Goal: Information Seeking & Learning: Learn about a topic

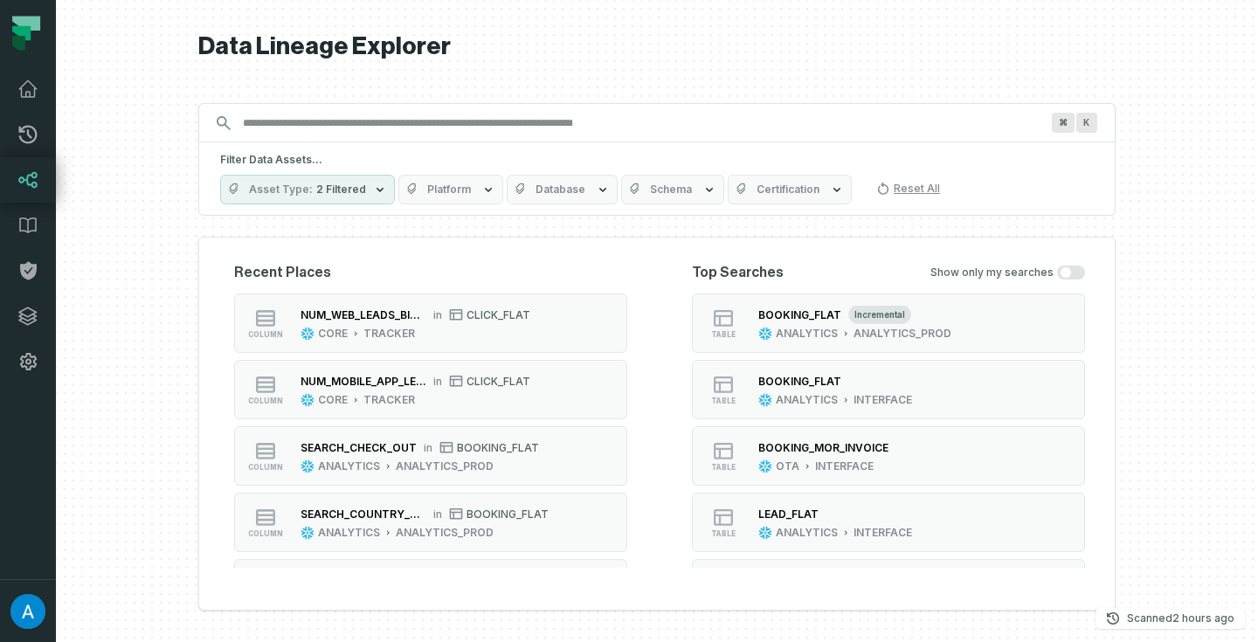
click at [373, 195] on icon "button" at bounding box center [380, 190] width 14 height 14
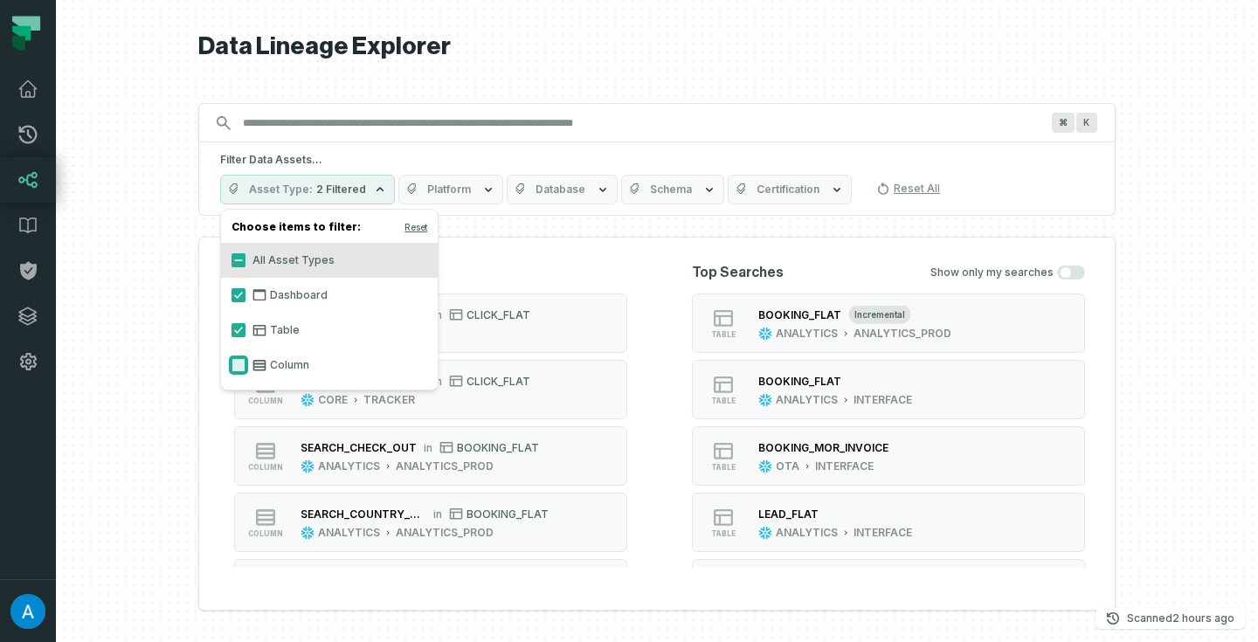
click at [239, 362] on button "Column" at bounding box center [239, 365] width 14 height 14
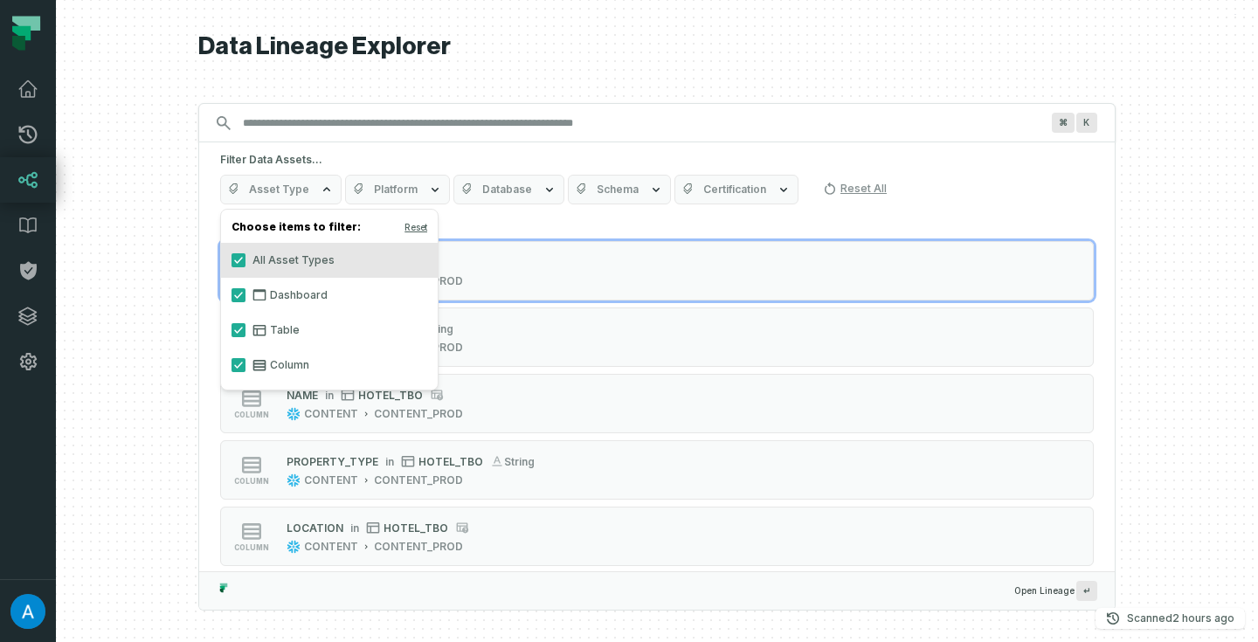
click at [661, 73] on div "Data Lineage Explorer Search for assets across the organization ⌘ K Filter Data…" at bounding box center [657, 321] width 918 height 642
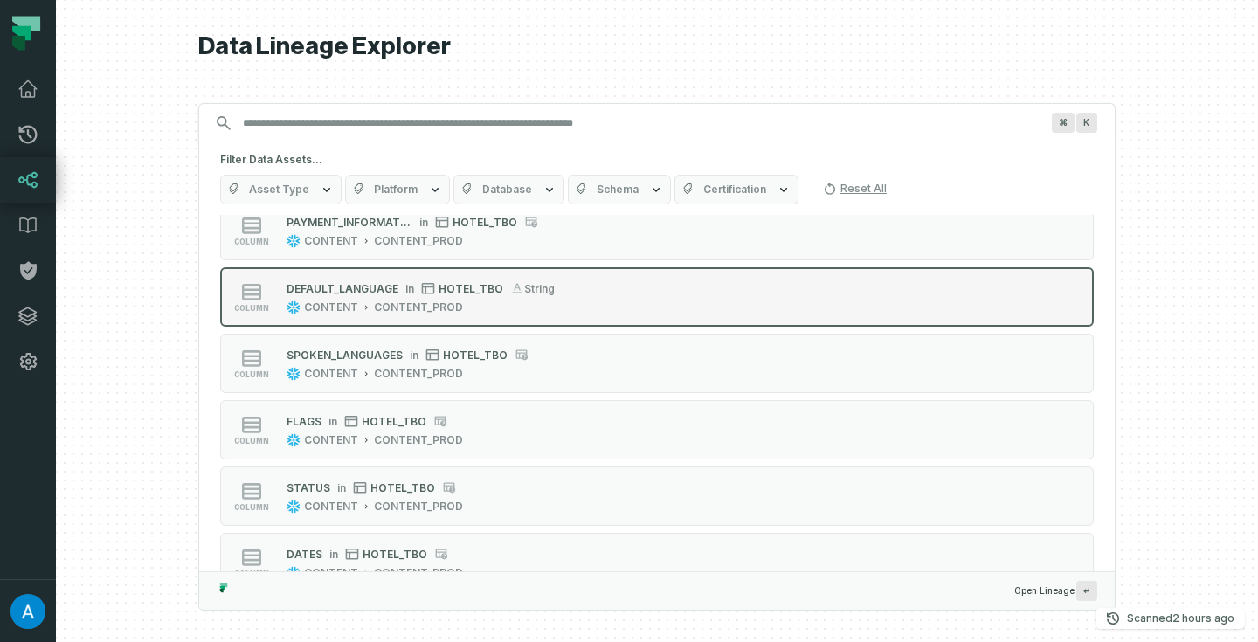
scroll to position [1108, 0]
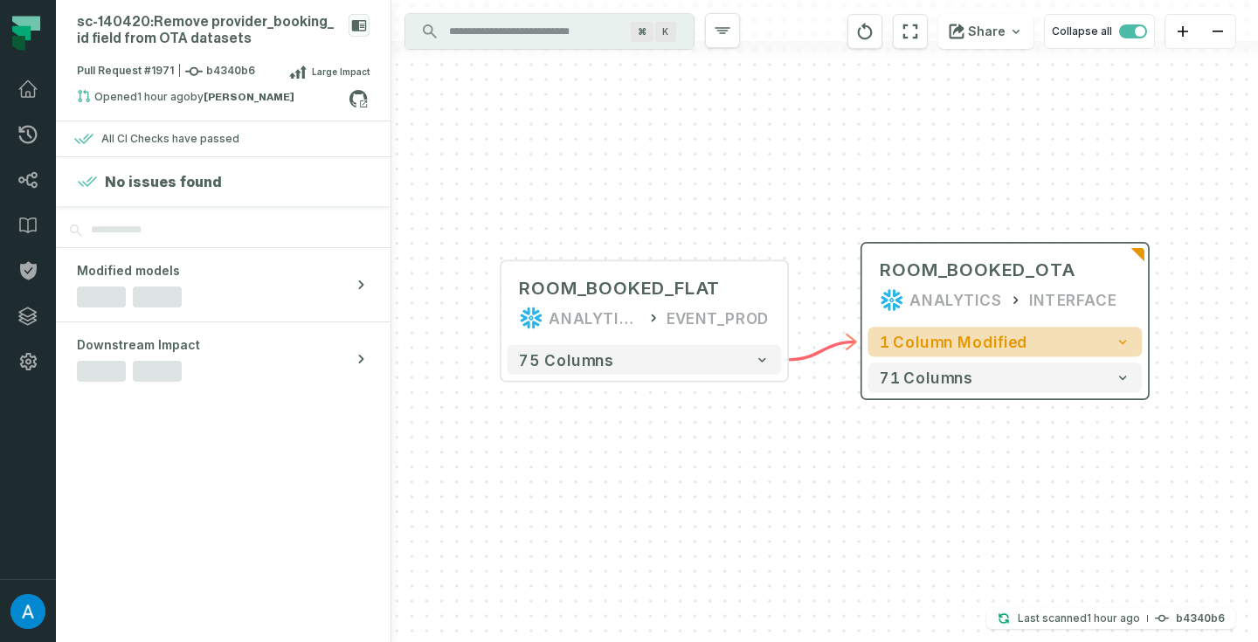
click at [964, 348] on span "1 column modified" at bounding box center [954, 341] width 148 height 17
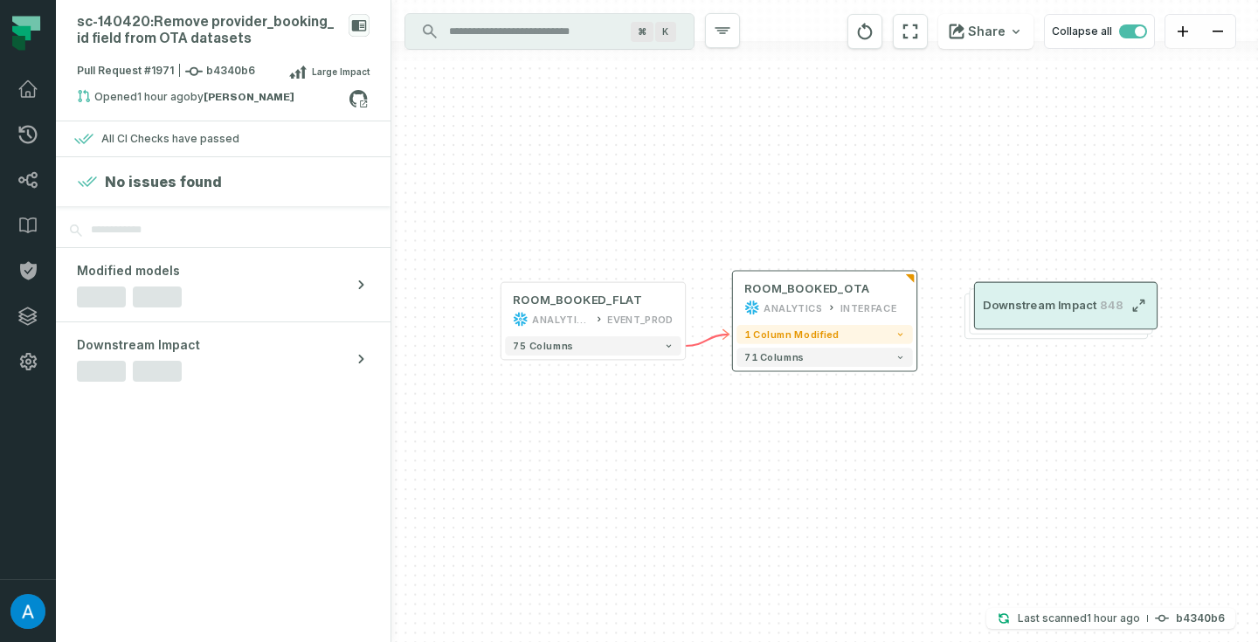
click at [1084, 313] on button "Downstream Impact 848" at bounding box center [1066, 306] width 184 height 48
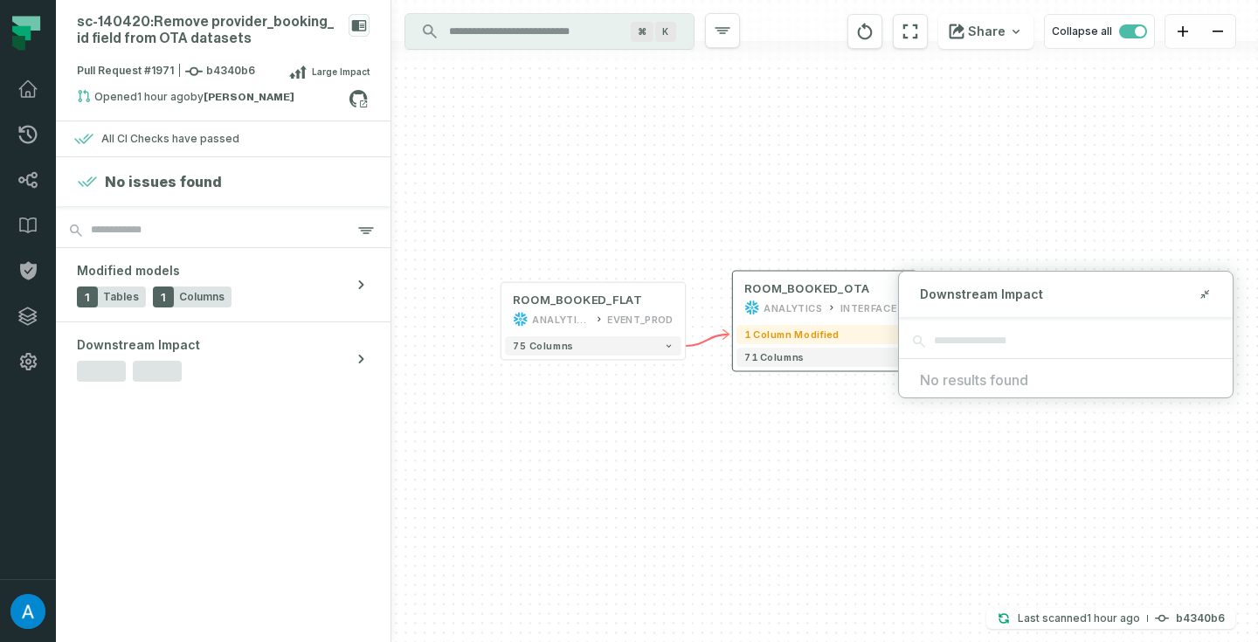
click at [1127, 198] on div "+ ROOM_BOOKED_OTA ANALYTICS INTERFACE + 1 column modified 71 columns + ROOM_BOO…" at bounding box center [824, 321] width 867 height 642
click at [1210, 298] on icon at bounding box center [1205, 294] width 12 height 14
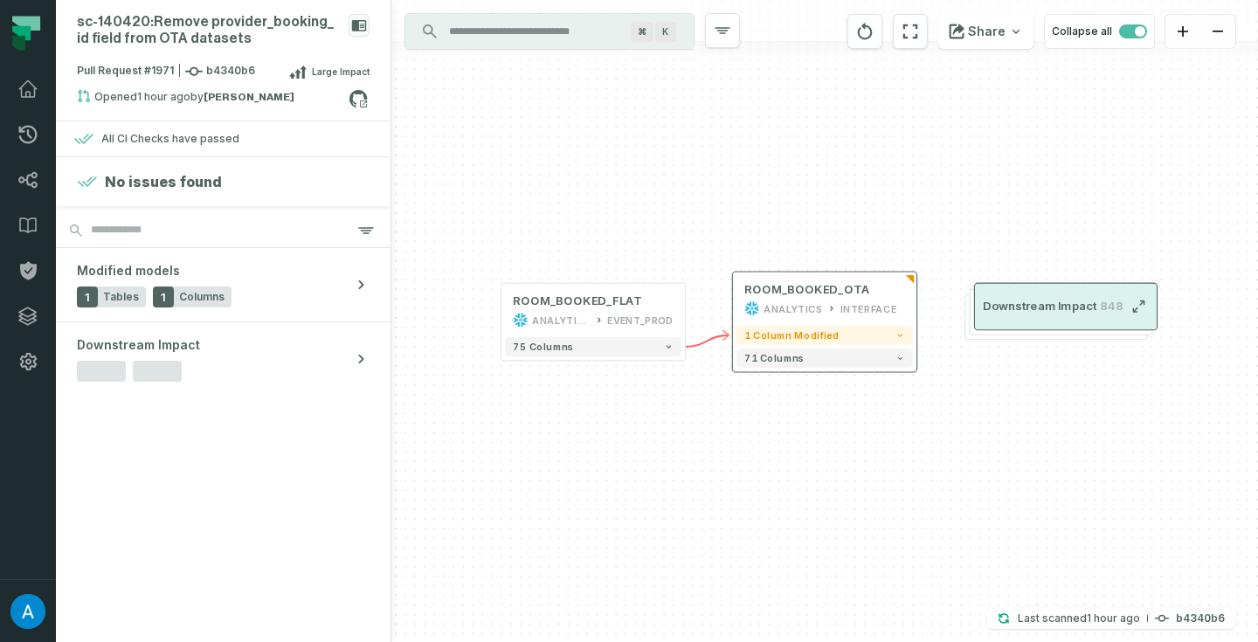
click at [1141, 308] on icon "button" at bounding box center [1139, 307] width 16 height 16
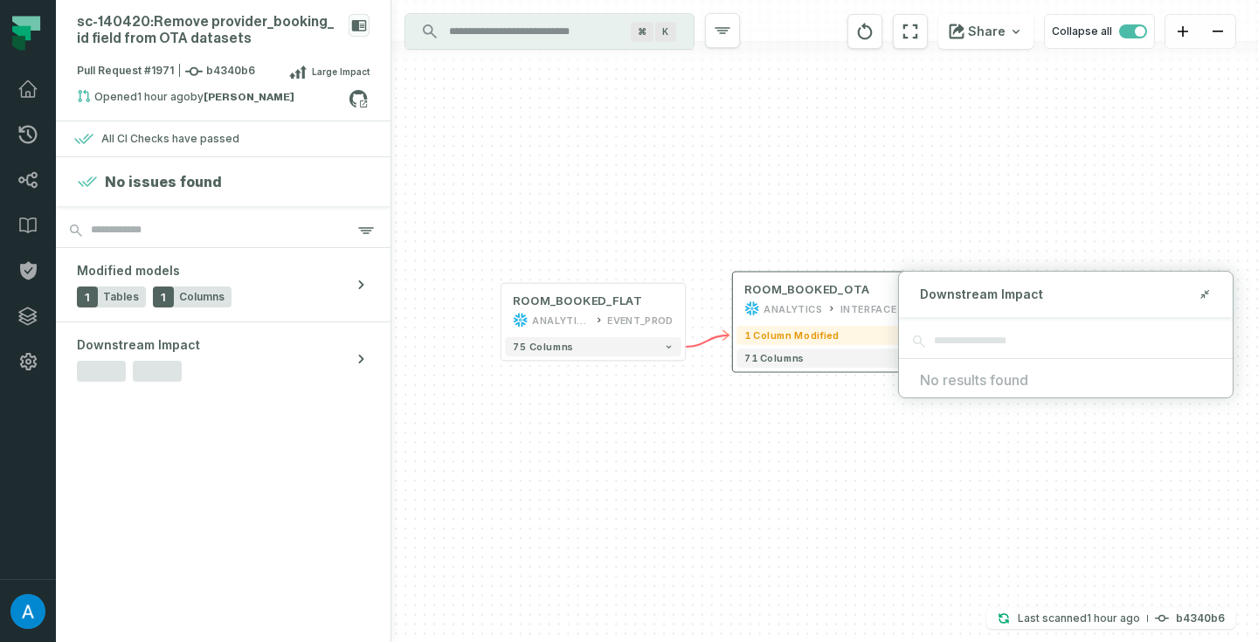
click at [1086, 380] on span "No results found" at bounding box center [1066, 380] width 292 height 21
click at [1083, 387] on span "No results found" at bounding box center [1066, 380] width 292 height 21
click at [1201, 290] on icon at bounding box center [1205, 294] width 12 height 14
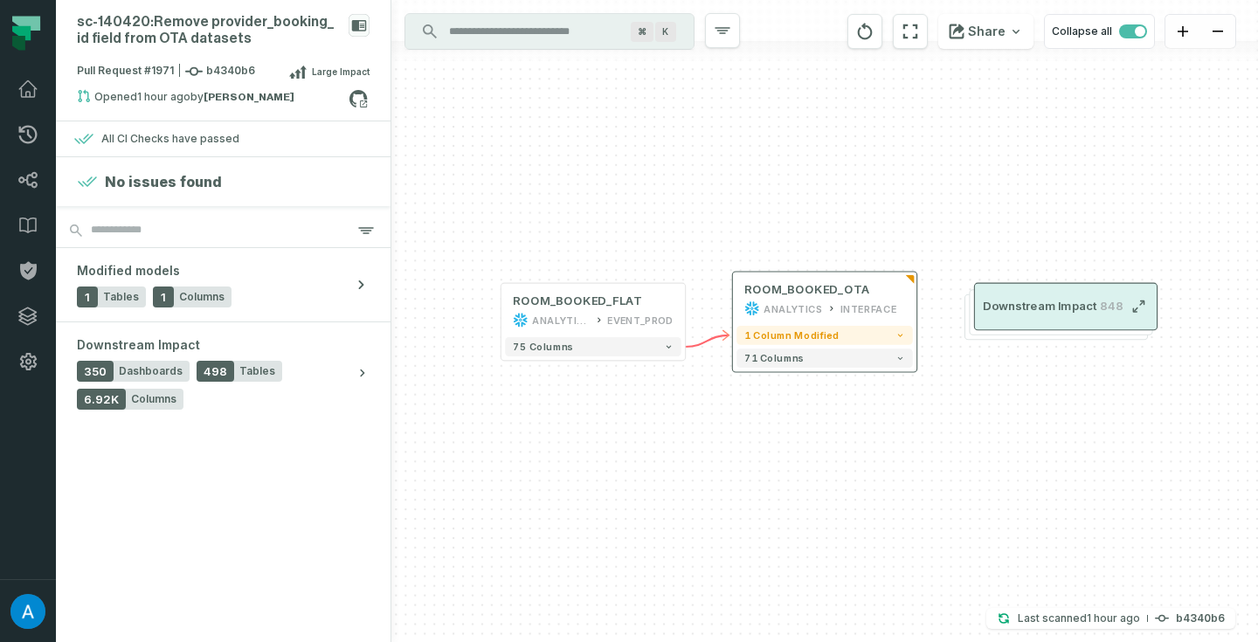
click at [1032, 296] on button "Downstream Impact 848" at bounding box center [1066, 307] width 184 height 48
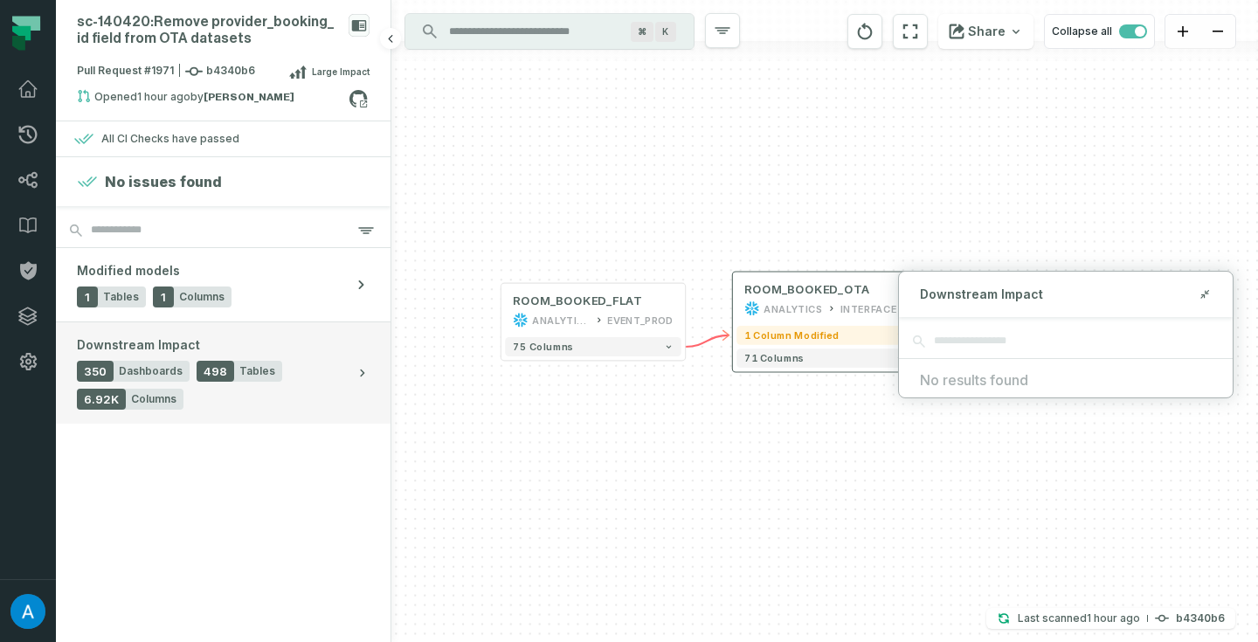
click at [149, 402] on span "Columns" at bounding box center [153, 399] width 45 height 14
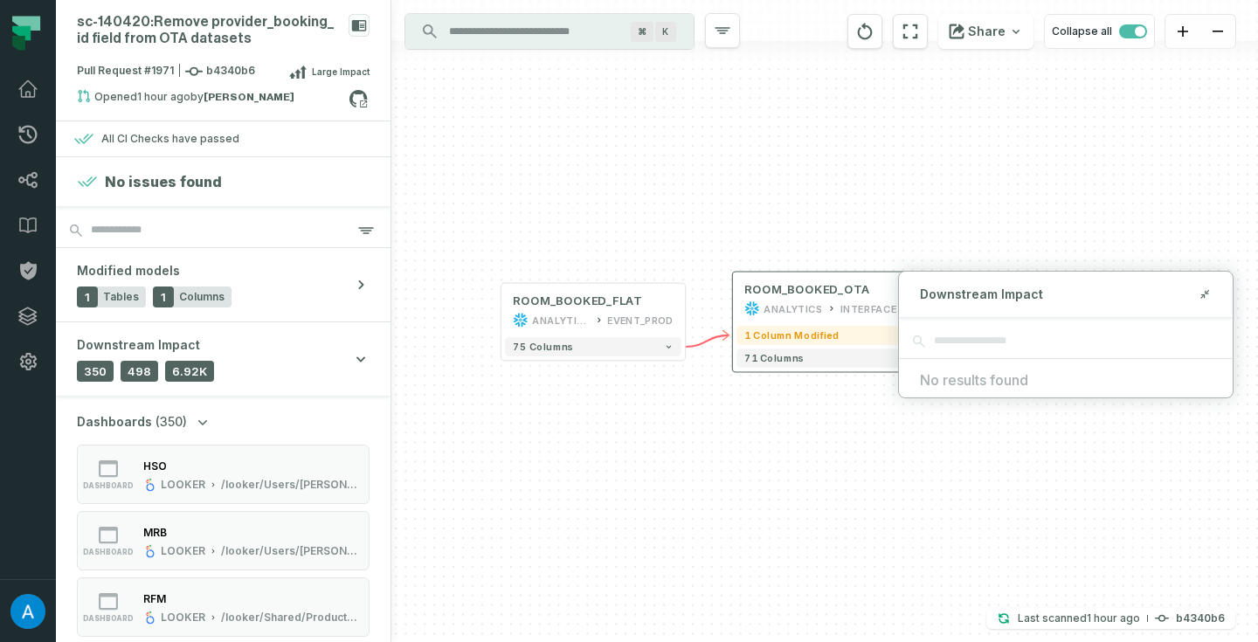
click at [194, 424] on icon "button" at bounding box center [202, 421] width 17 height 17
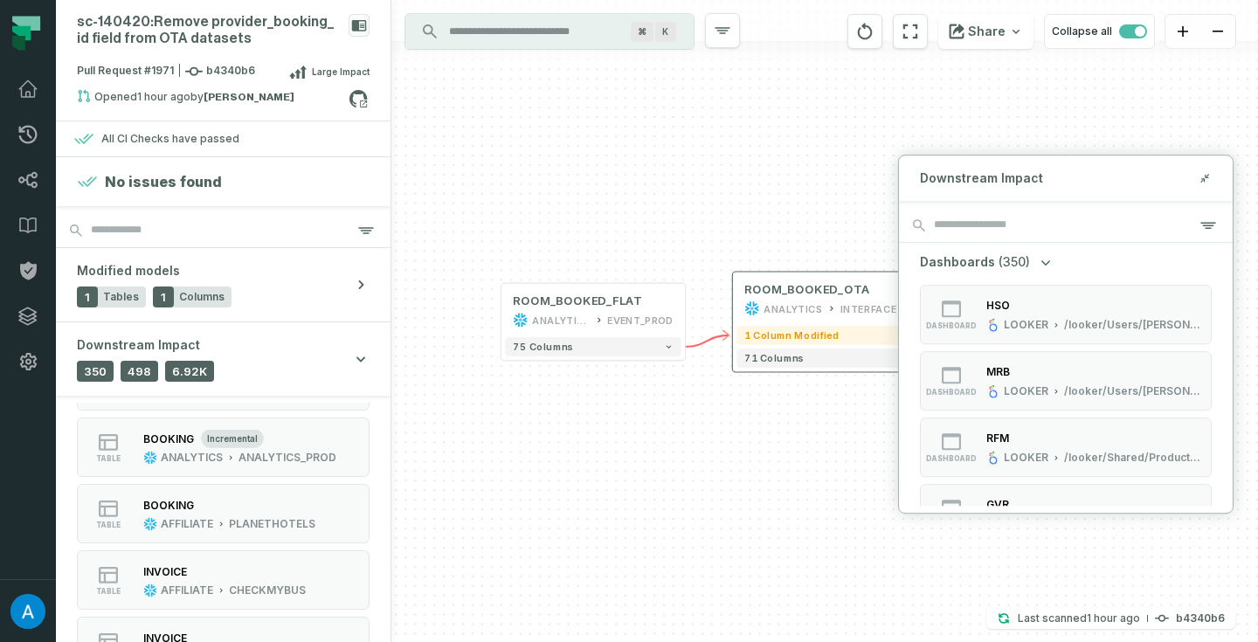
scroll to position [262, 0]
click at [190, 458] on div "ANALYTICS" at bounding box center [192, 454] width 62 height 14
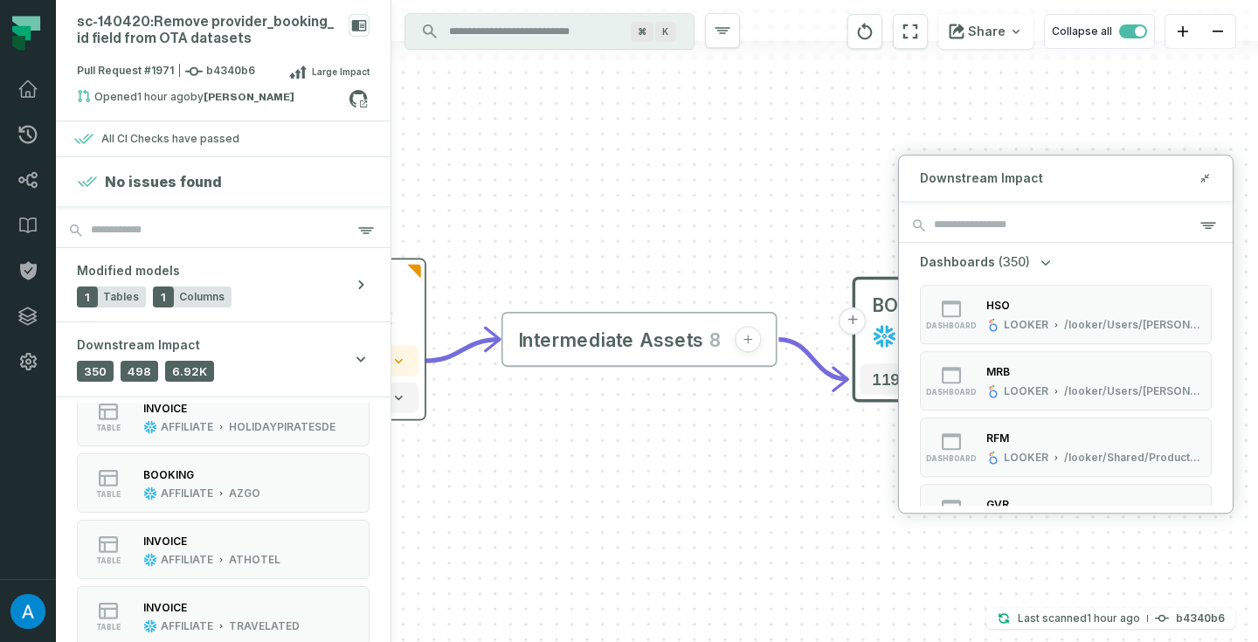
scroll to position [0, 0]
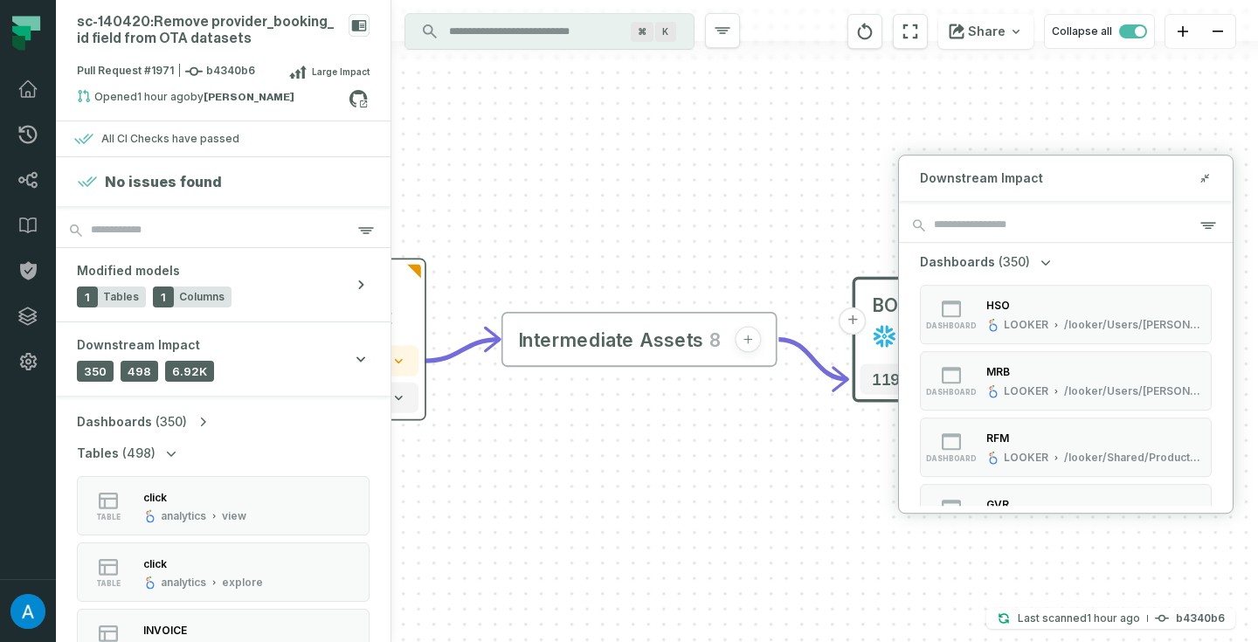
click at [168, 451] on icon "button" at bounding box center [171, 453] width 17 height 17
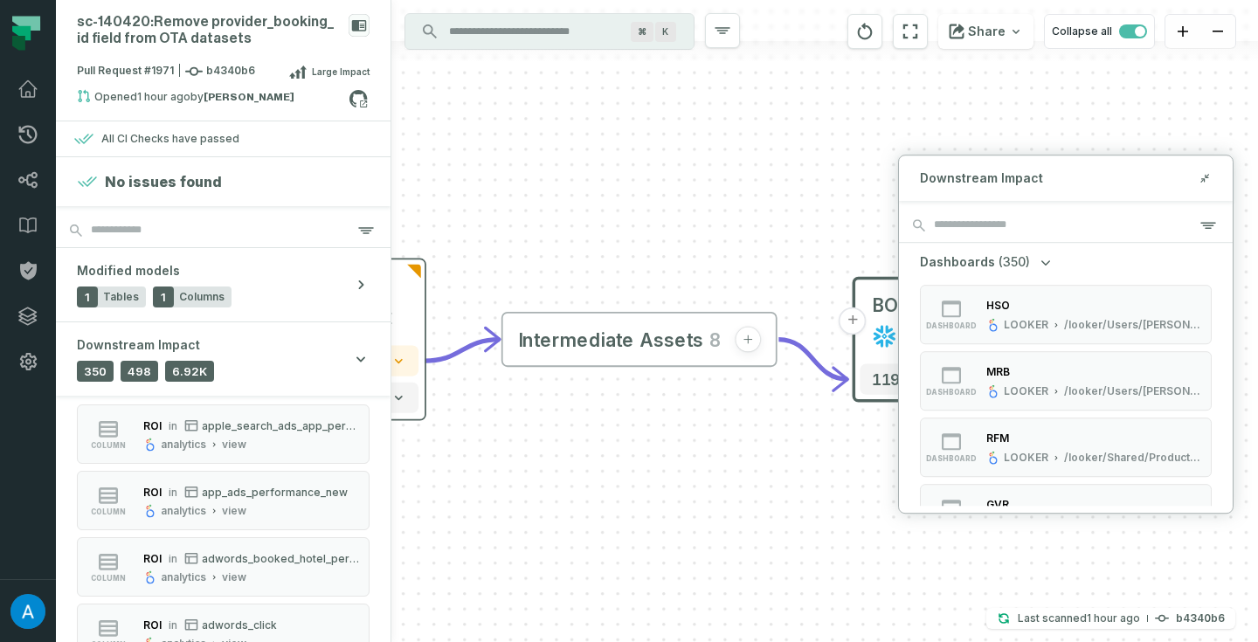
scroll to position [897, 0]
click at [209, 618] on div "column roi in tripadvisor_click analytics view column cpc in gha_multiplier_val…" at bounding box center [223, 123] width 293 height 1024
click at [210, 628] on button "Show more" at bounding box center [223, 628] width 59 height 14
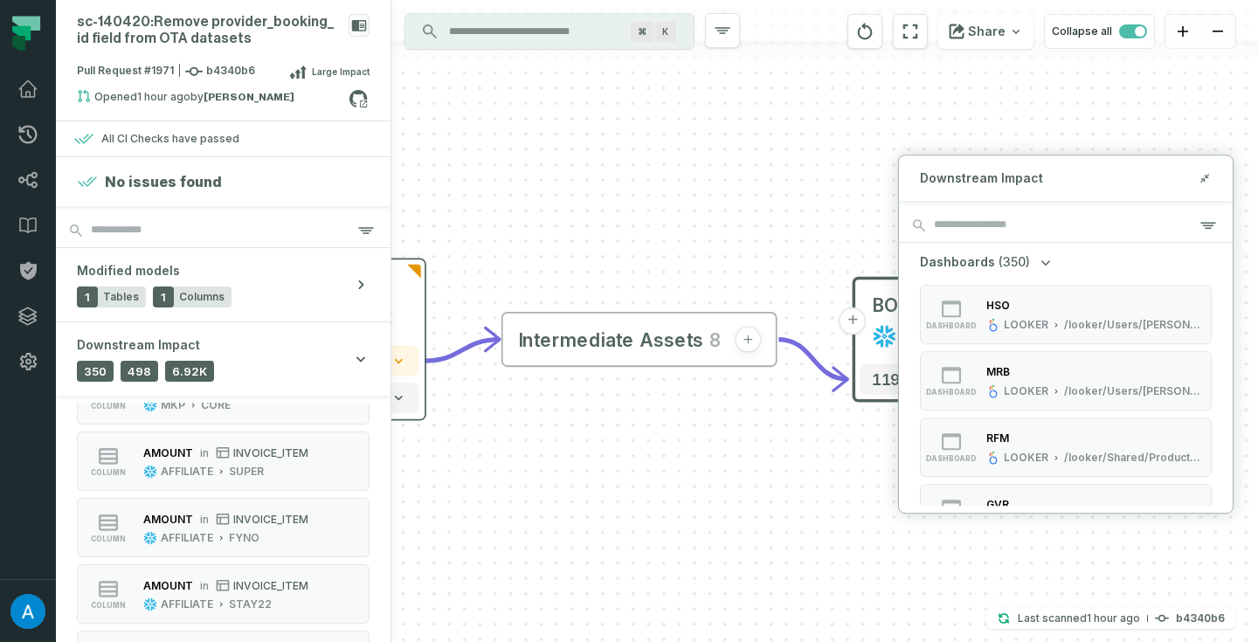
scroll to position [1893, 0]
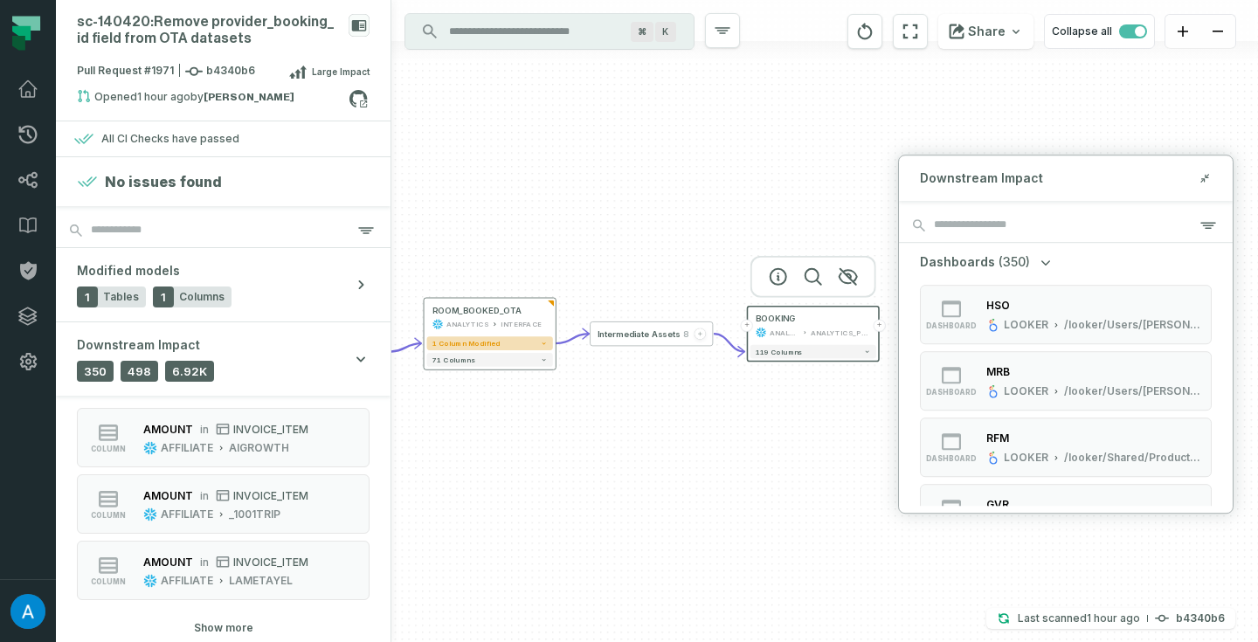
click at [520, 341] on button "1 column modified" at bounding box center [490, 343] width 126 height 14
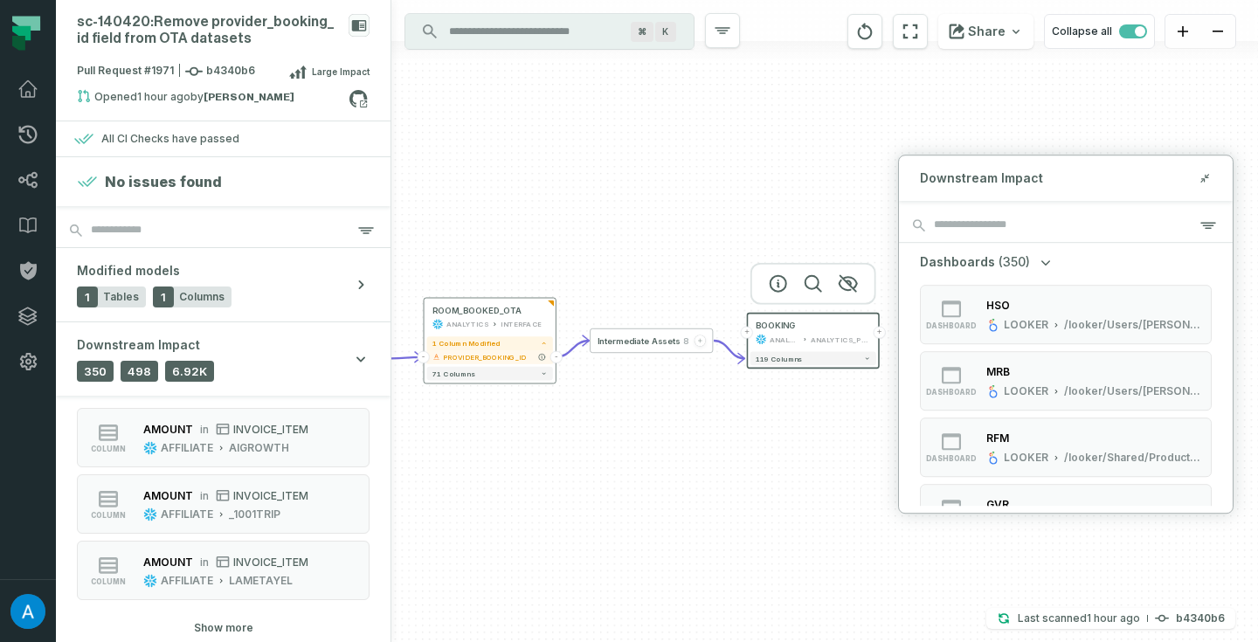
click at [512, 355] on span "PROVIDER_BOOKING_ID" at bounding box center [495, 357] width 104 height 10
click at [473, 358] on span "PROVIDER_BOOKING_ID" at bounding box center [495, 357] width 104 height 10
click at [463, 357] on span "PROVIDER_BOOKING_ID" at bounding box center [495, 357] width 104 height 10
click at [789, 361] on span "119 columns" at bounding box center [779, 359] width 46 height 8
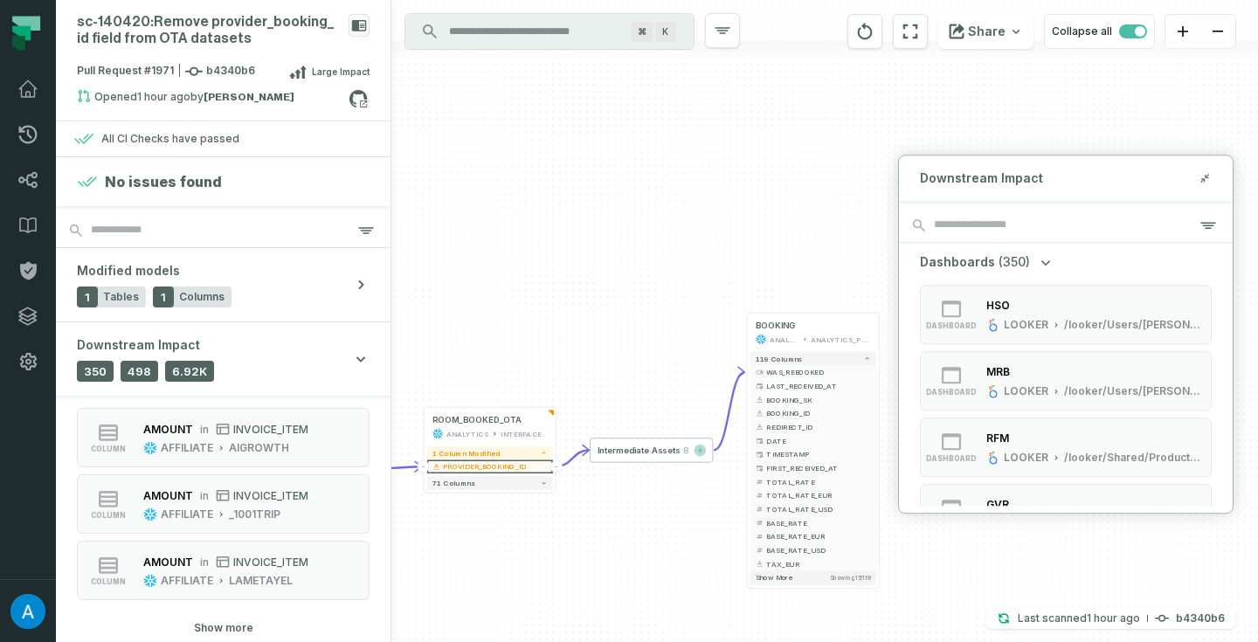
click at [645, 453] on span "Intermediate Assets" at bounding box center [639, 451] width 83 height 10
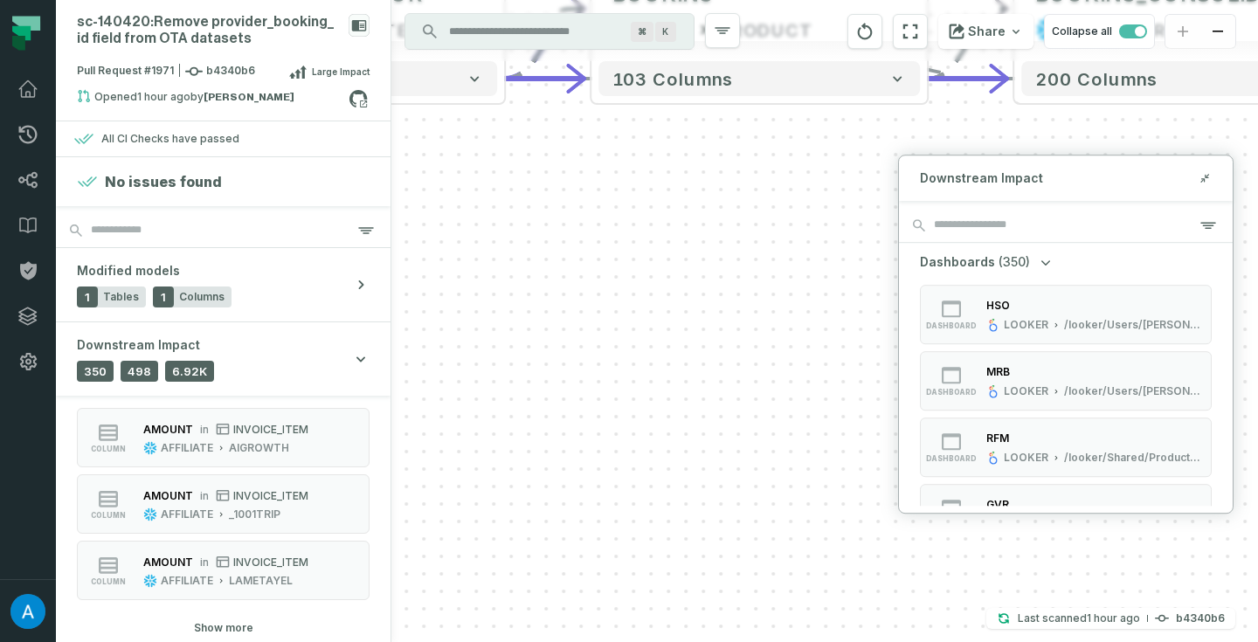
drag, startPoint x: 592, startPoint y: 399, endPoint x: 793, endPoint y: 495, distance: 221.6
click at [793, 495] on div "+ ROOM_BOOKED_OTA ANALYTICS INTERFACE + 1 column modified - PROVIDER_BOOKING_ID…" at bounding box center [824, 321] width 867 height 642
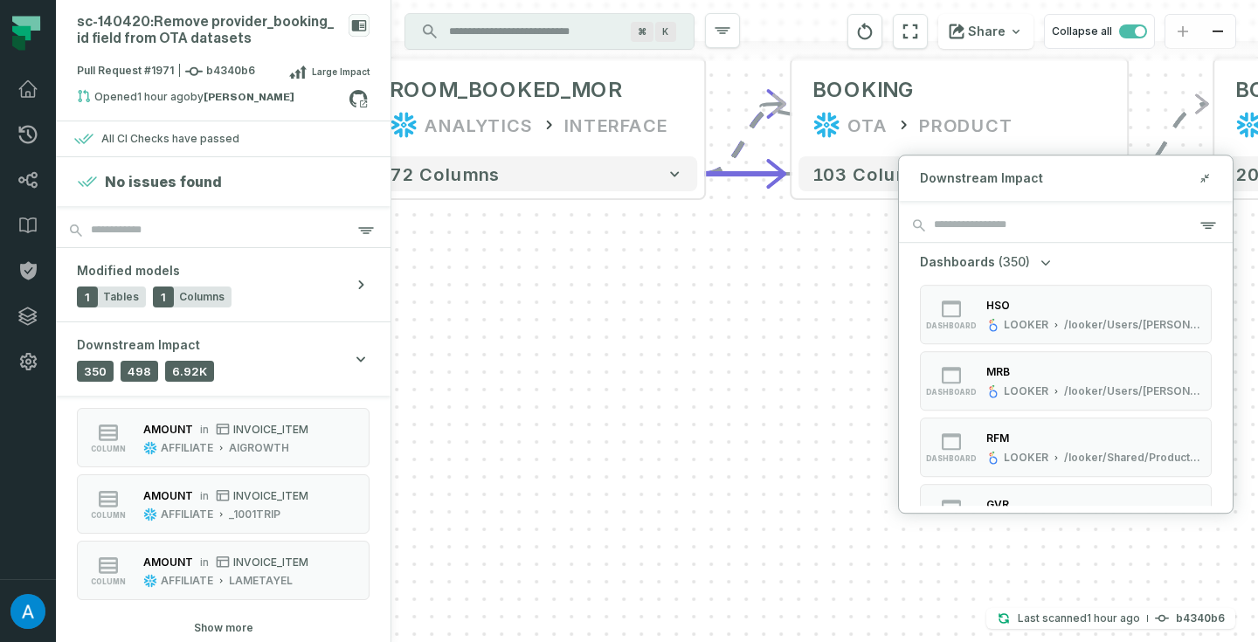
drag, startPoint x: 610, startPoint y: 424, endPoint x: 913, endPoint y: 575, distance: 338.8
click at [913, 575] on div "+ ROOM_BOOKED_OTA ANALYTICS INTERFACE + 1 column modified - PROVIDER_BOOKING_ID…" at bounding box center [824, 321] width 867 height 642
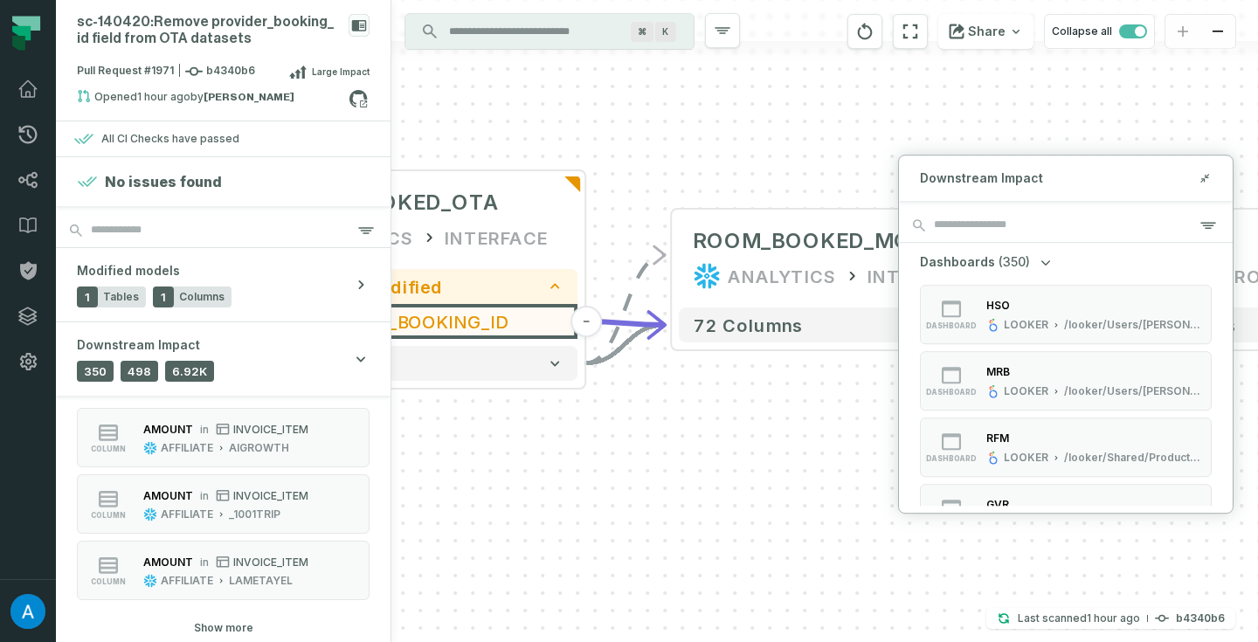
drag, startPoint x: 731, startPoint y: 523, endPoint x: 1051, endPoint y: 600, distance: 330.0
click at [1051, 600] on div "+ ROOM_BOOKED_OTA ANALYTICS INTERFACE + 1 column modified - PROVIDER_BOOKING_ID…" at bounding box center [824, 321] width 867 height 642
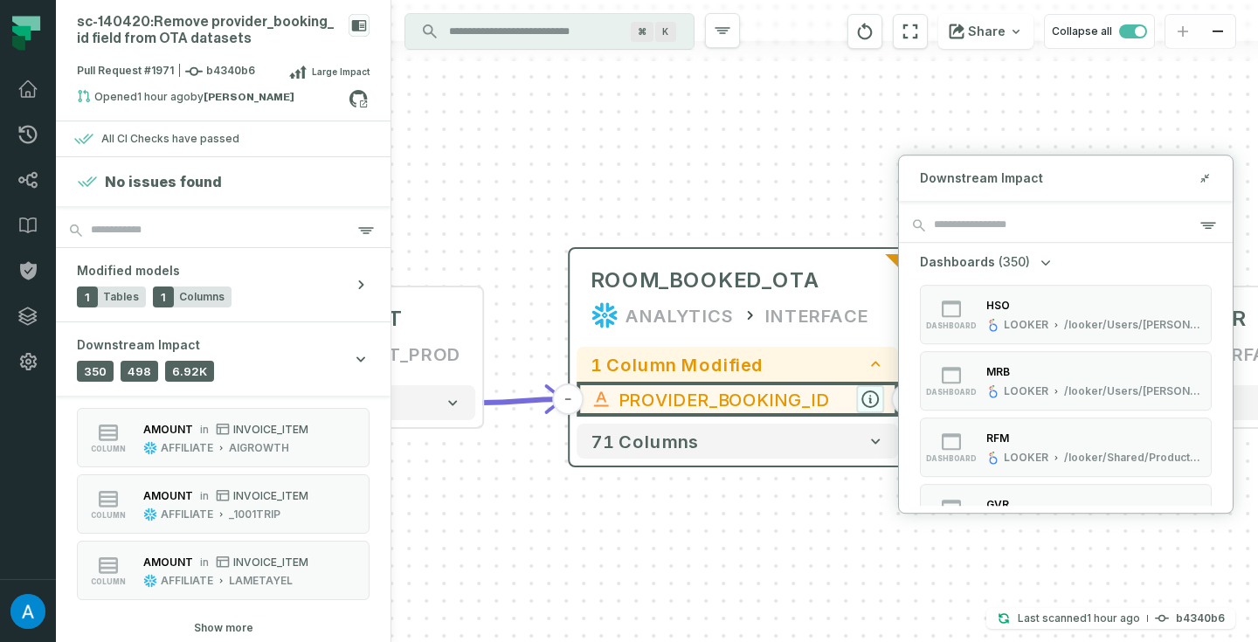
click at [872, 398] on icon "button" at bounding box center [870, 399] width 16 height 16
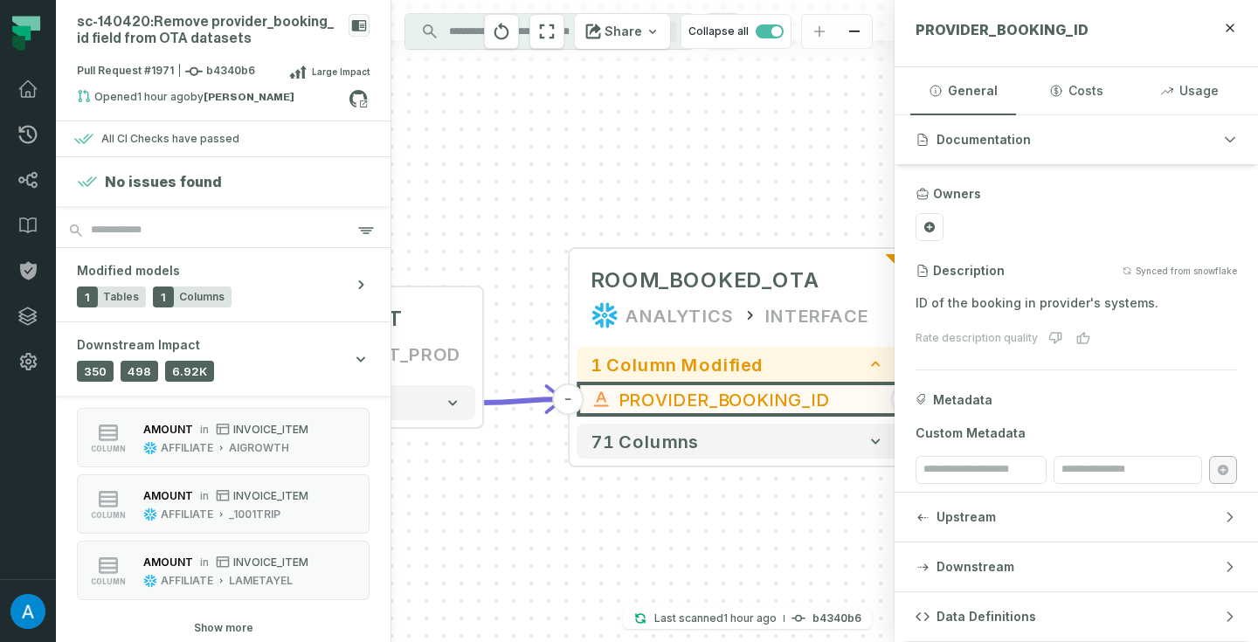
scroll to position [13, 0]
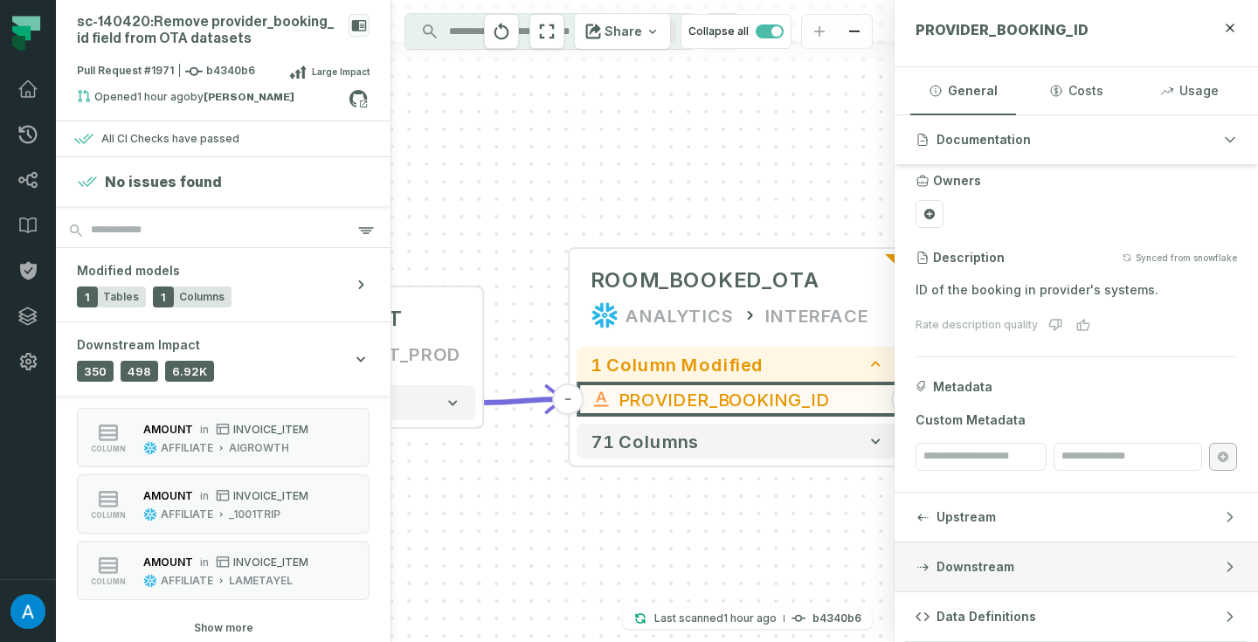
click at [1036, 574] on button "Downstream" at bounding box center [1077, 567] width 364 height 49
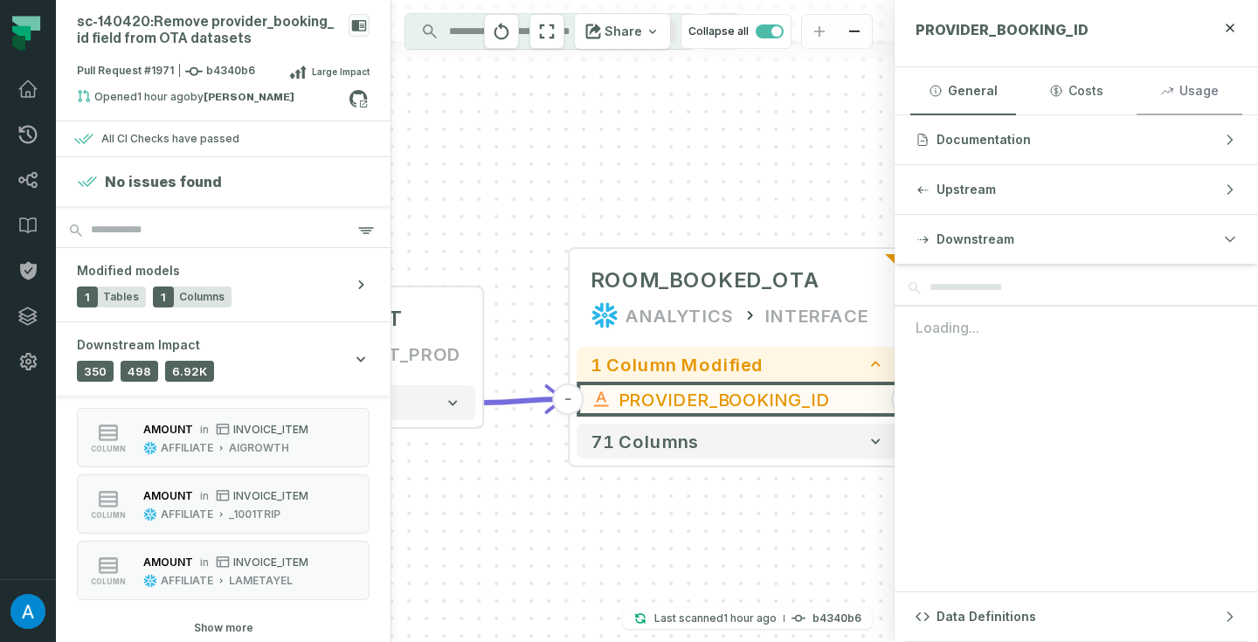
click at [1218, 112] on button "Usage" at bounding box center [1190, 90] width 106 height 47
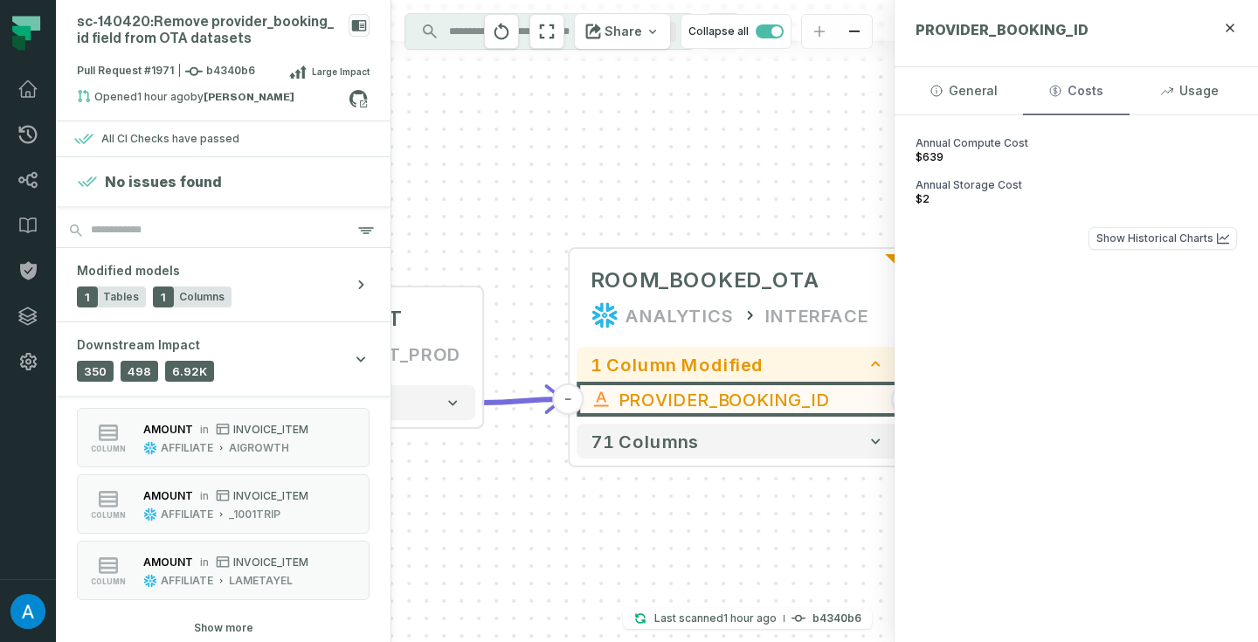
click at [1118, 96] on button "Costs" at bounding box center [1076, 90] width 106 height 47
click at [989, 80] on button "General" at bounding box center [964, 90] width 106 height 47
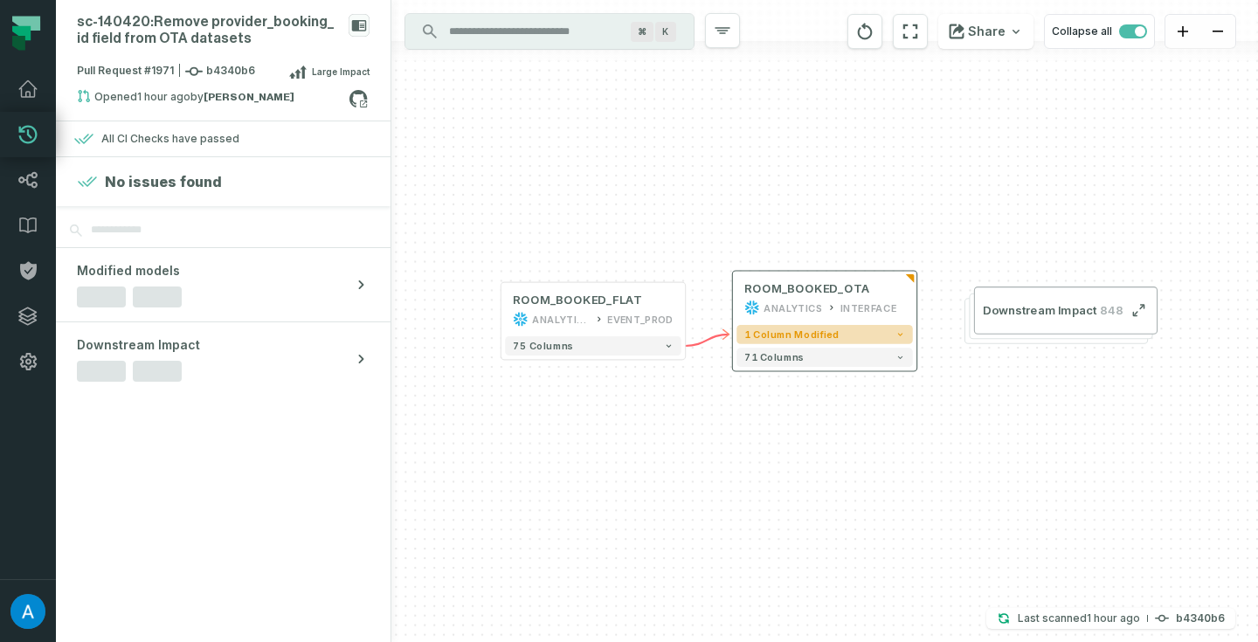
click at [876, 328] on button "1 column modified" at bounding box center [825, 334] width 177 height 19
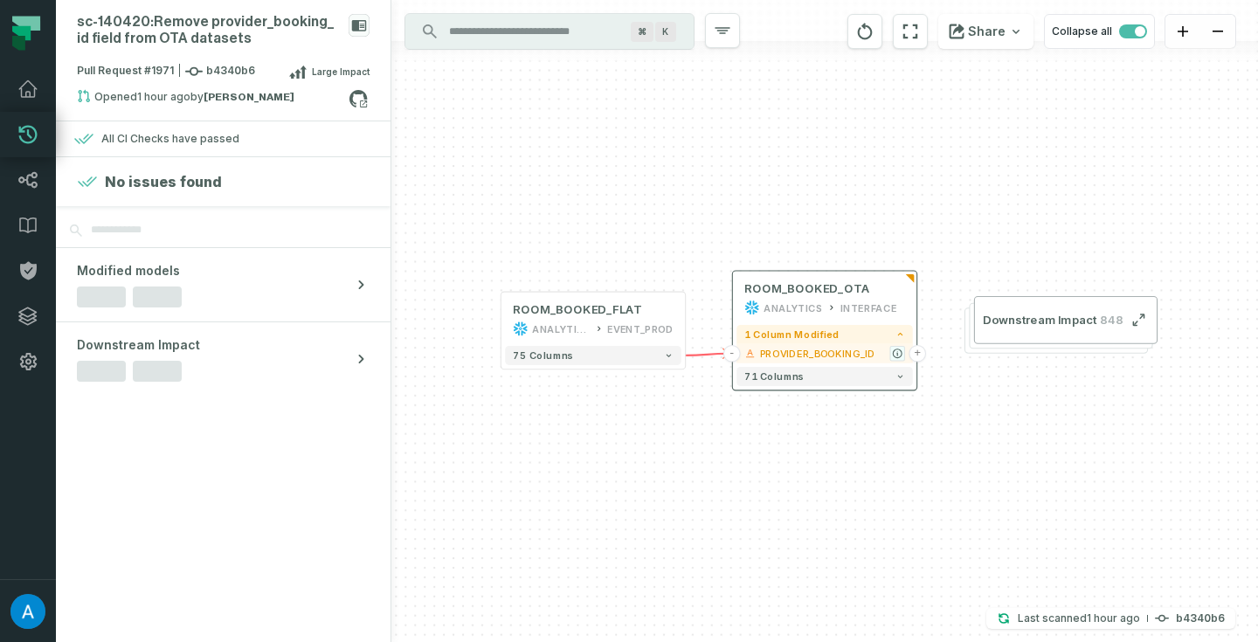
click at [897, 351] on icon "button" at bounding box center [897, 354] width 9 height 9
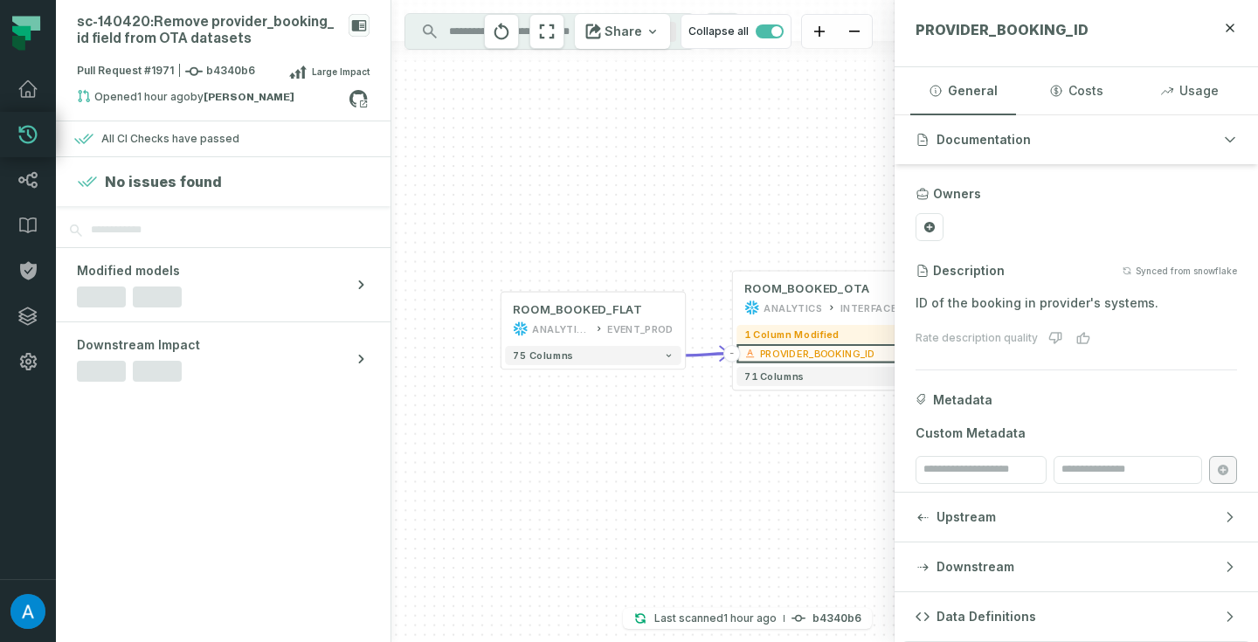
scroll to position [13, 0]
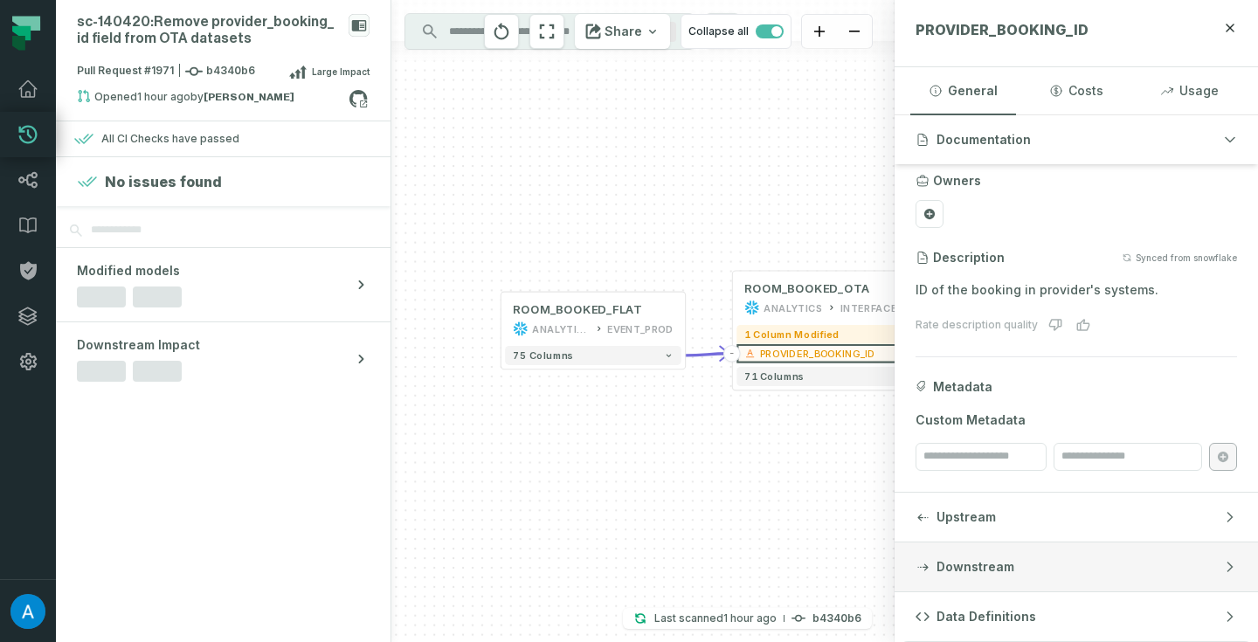
click at [988, 564] on span "Downstream" at bounding box center [976, 566] width 78 height 17
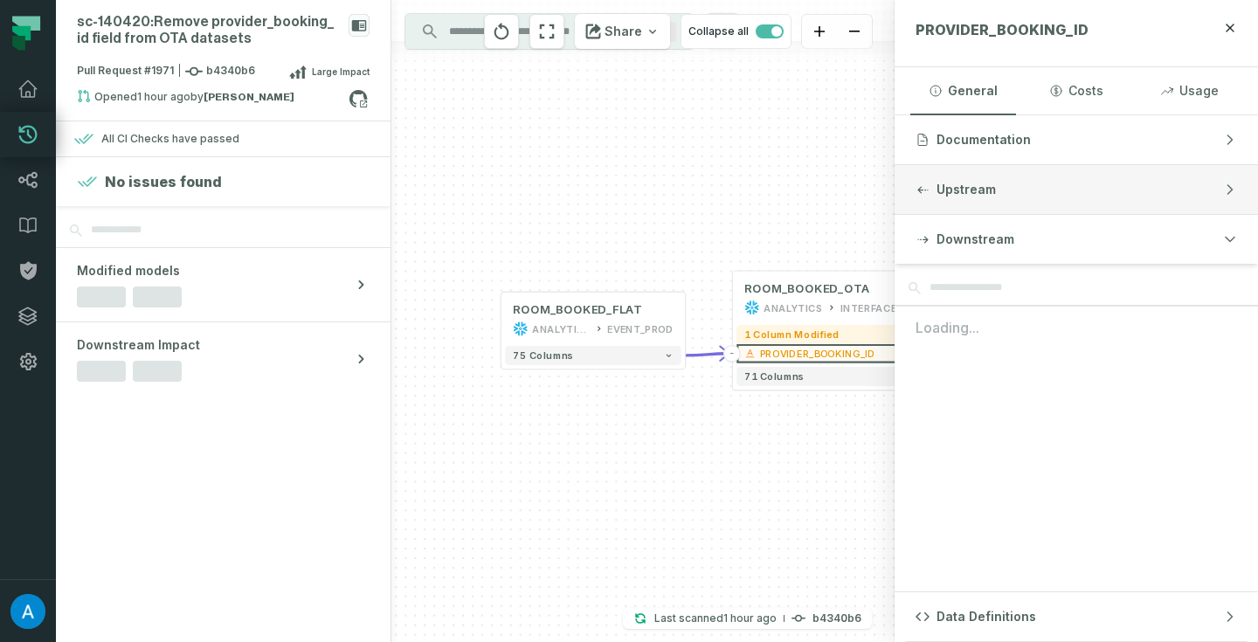
click at [1003, 204] on button "Upstream" at bounding box center [1077, 189] width 364 height 49
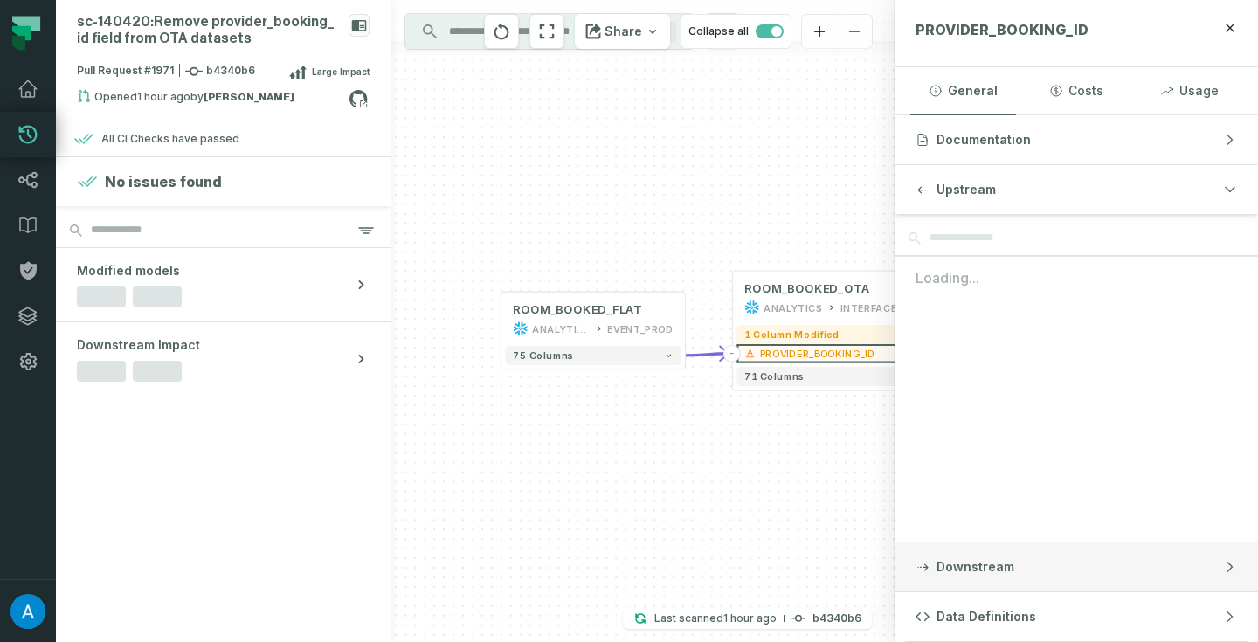
click at [964, 566] on span "Downstream" at bounding box center [976, 566] width 78 height 17
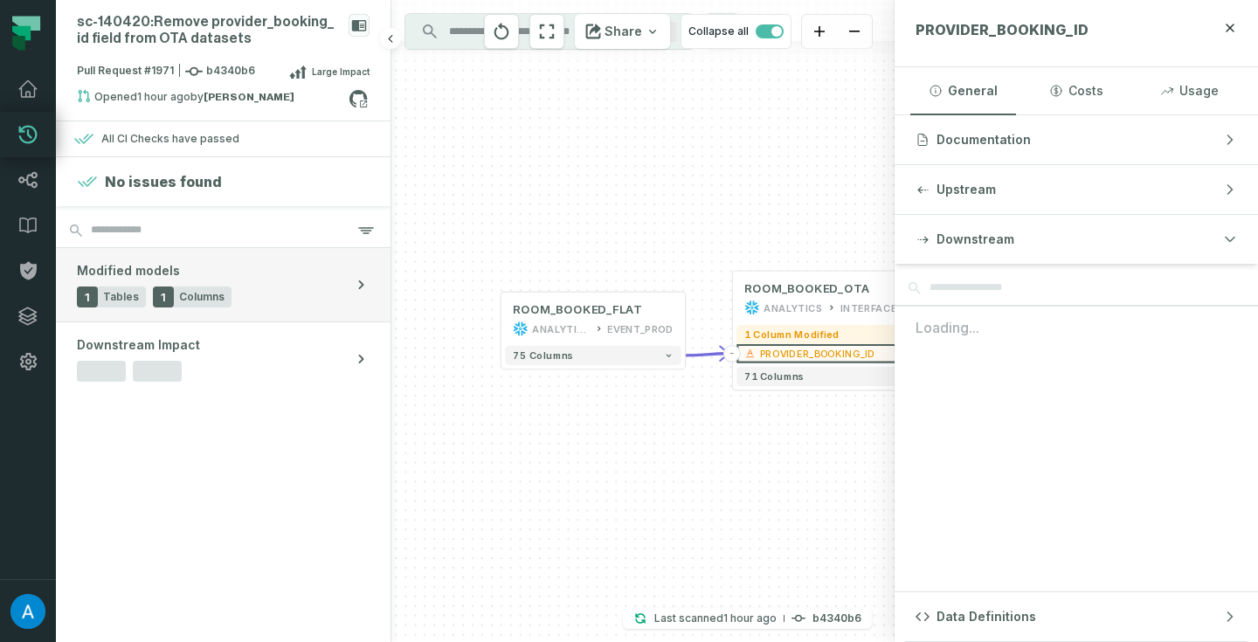
click at [206, 296] on span "Columns" at bounding box center [201, 297] width 45 height 14
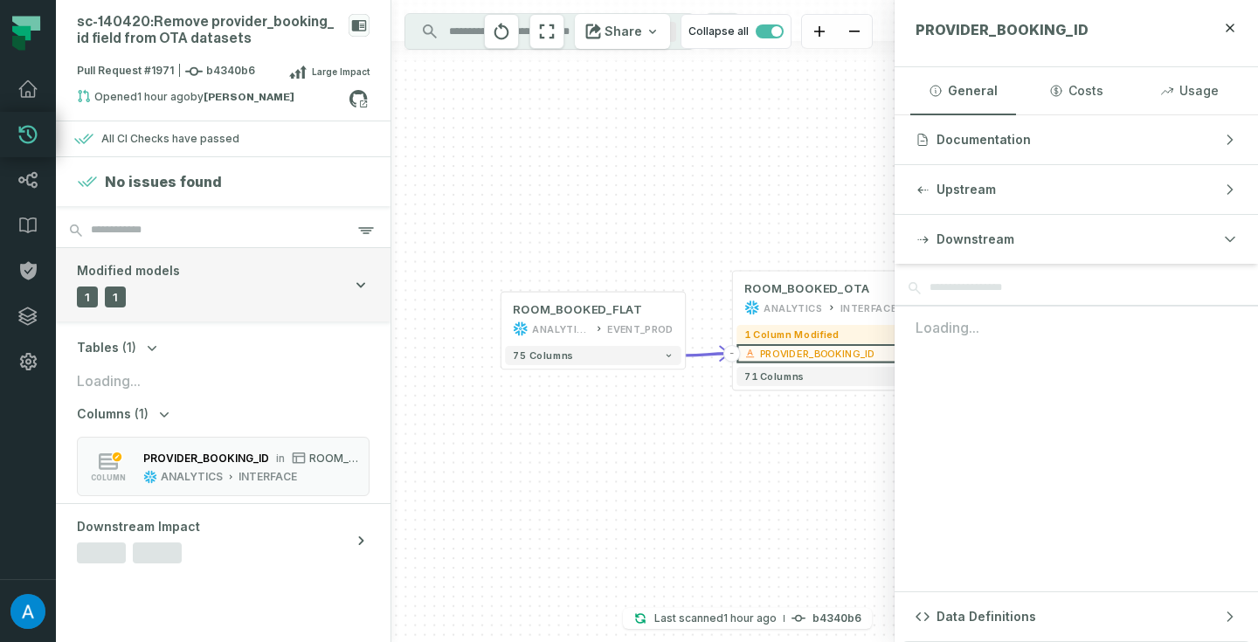
click at [121, 301] on span "1" at bounding box center [115, 297] width 21 height 21
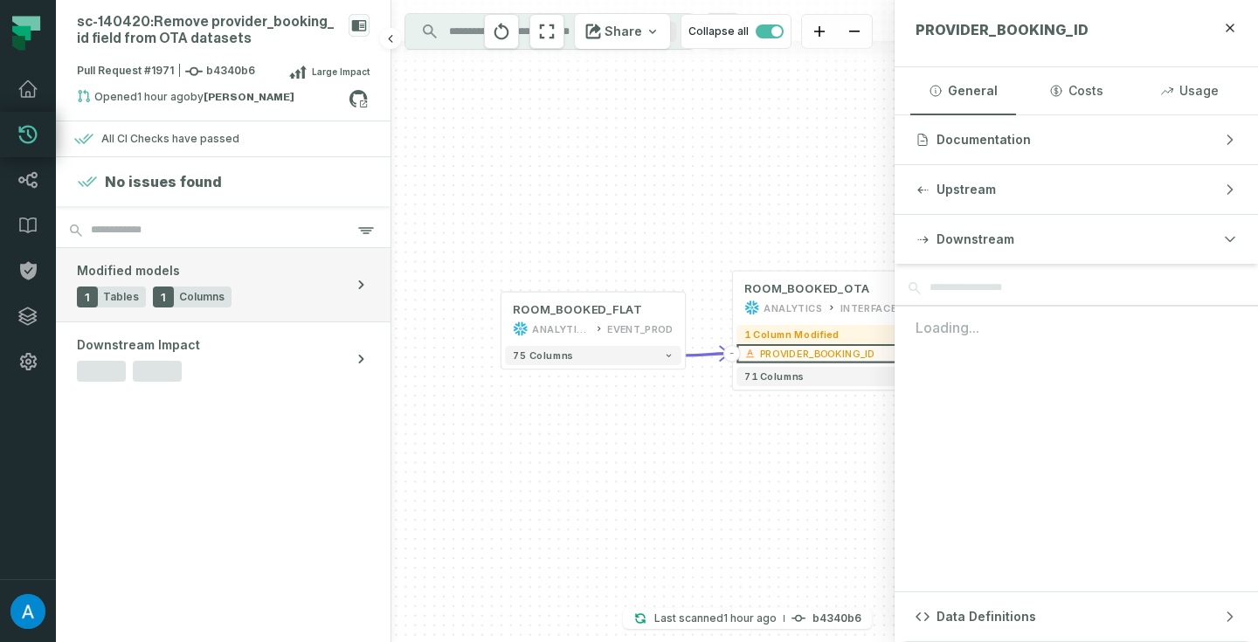
click at [179, 294] on span "Columns" at bounding box center [201, 297] width 45 height 14
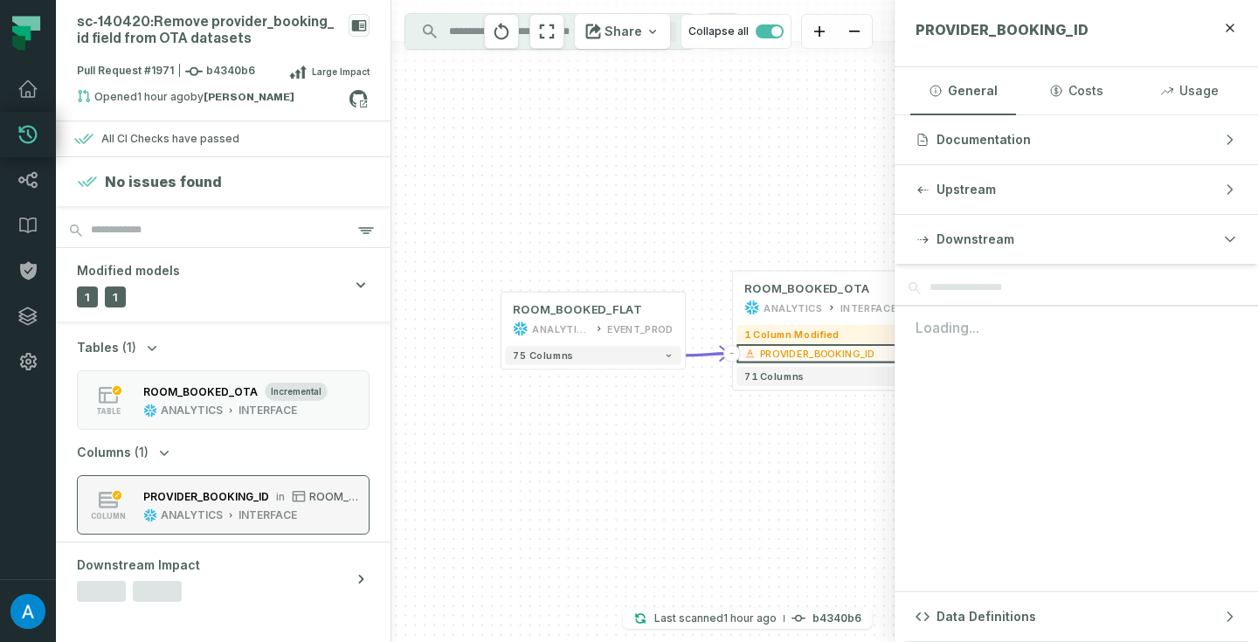
click at [213, 516] on div "ANALYTICS" at bounding box center [192, 516] width 62 height 14
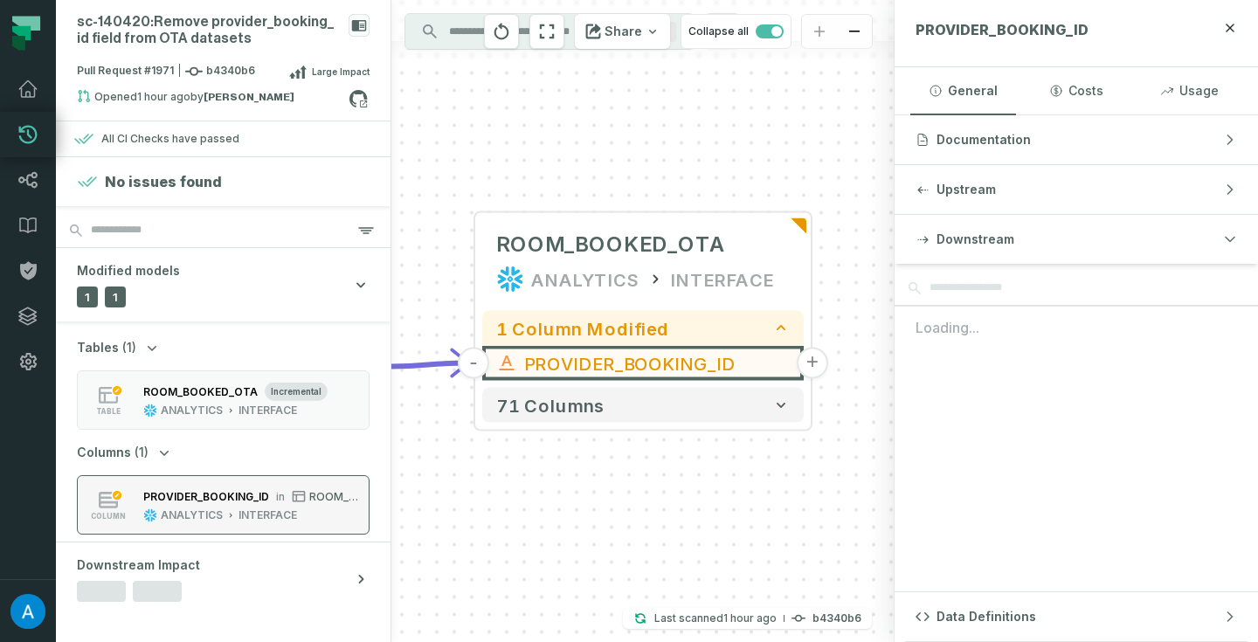
click at [213, 516] on div "ANALYTICS" at bounding box center [192, 516] width 62 height 14
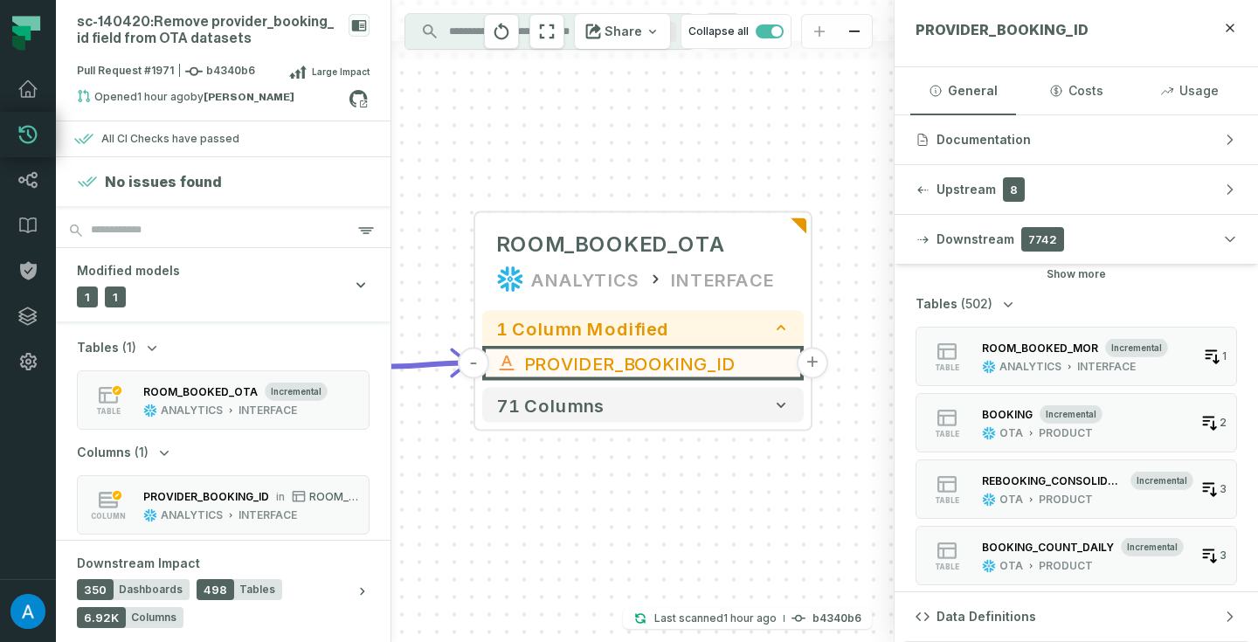
scroll to position [1100, 0]
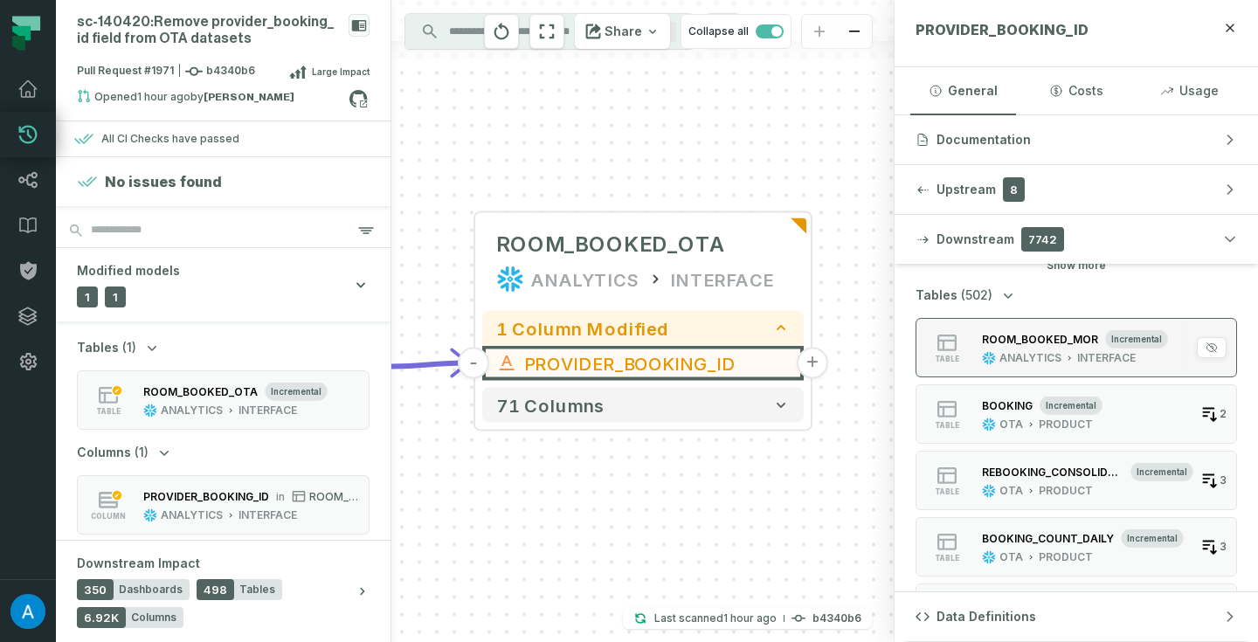
click at [1031, 357] on div "ANALYTICS" at bounding box center [1031, 358] width 62 height 14
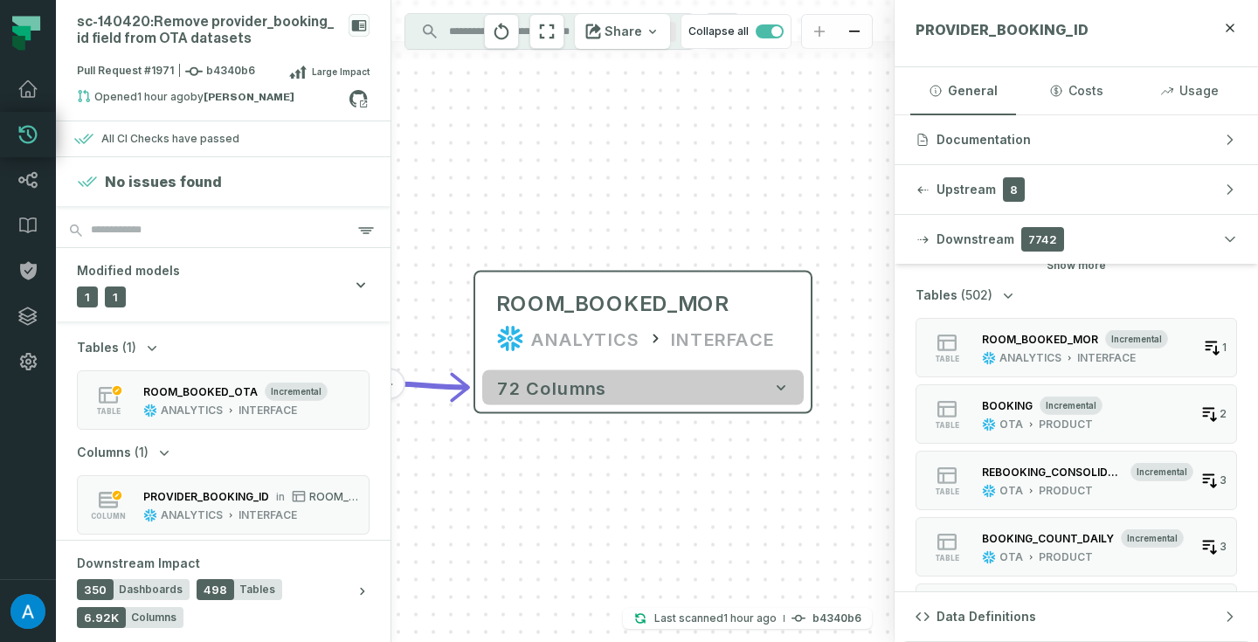
click at [783, 395] on icon "button" at bounding box center [780, 387] width 17 height 17
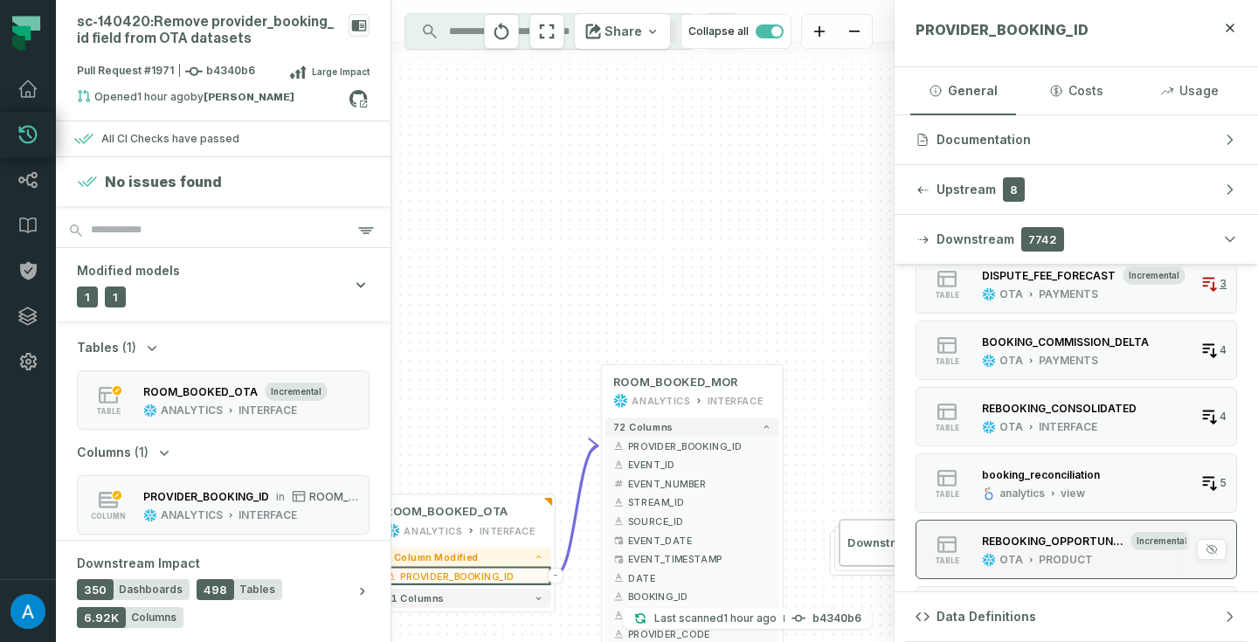
scroll to position [1542, 0]
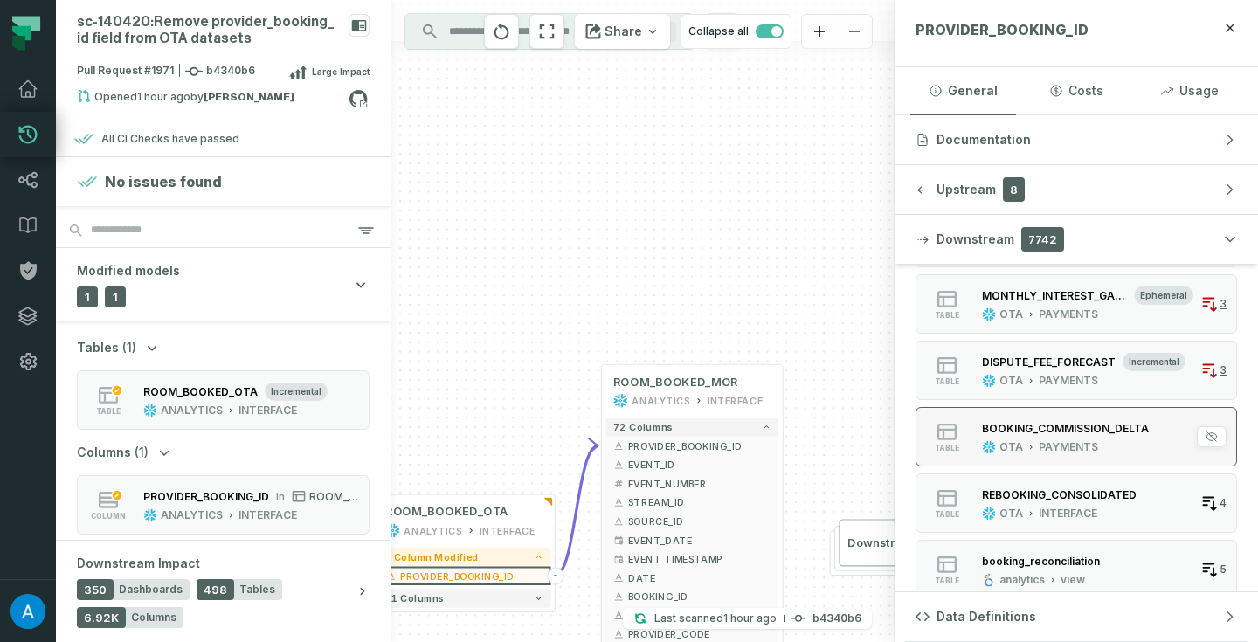
click at [1091, 435] on div "BOOKING_COMMISSION_DELTA" at bounding box center [1065, 427] width 167 height 17
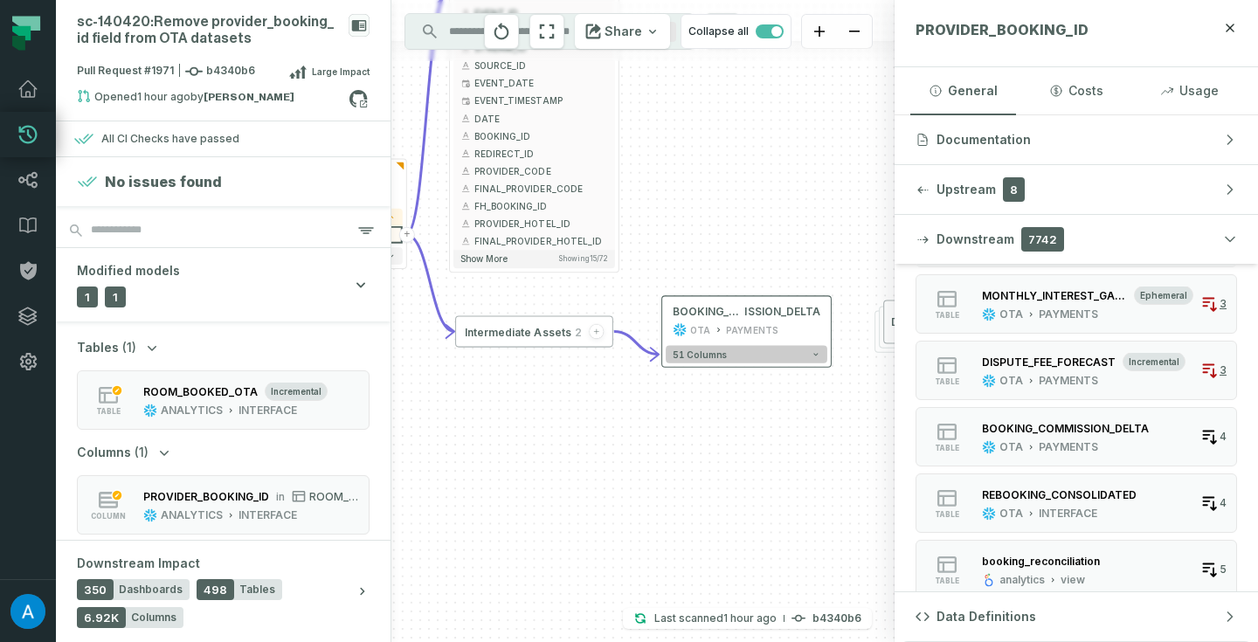
click at [763, 361] on button "51 columns" at bounding box center [747, 354] width 162 height 17
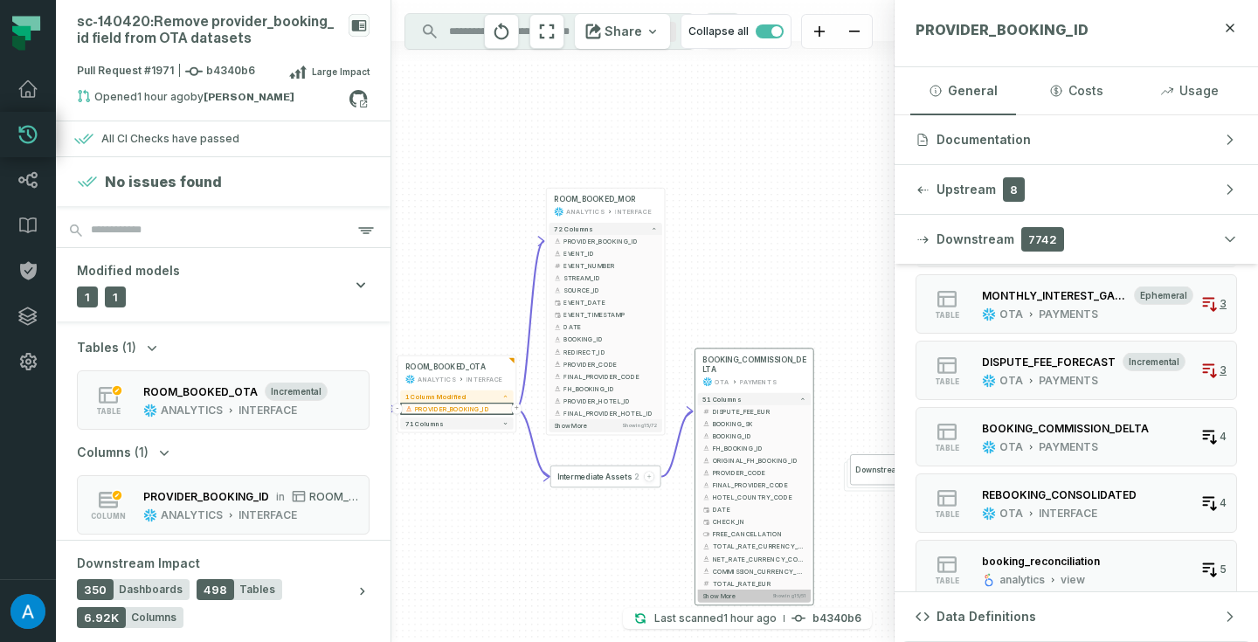
click at [762, 595] on button "Show more Showing 15 / 51" at bounding box center [754, 596] width 113 height 12
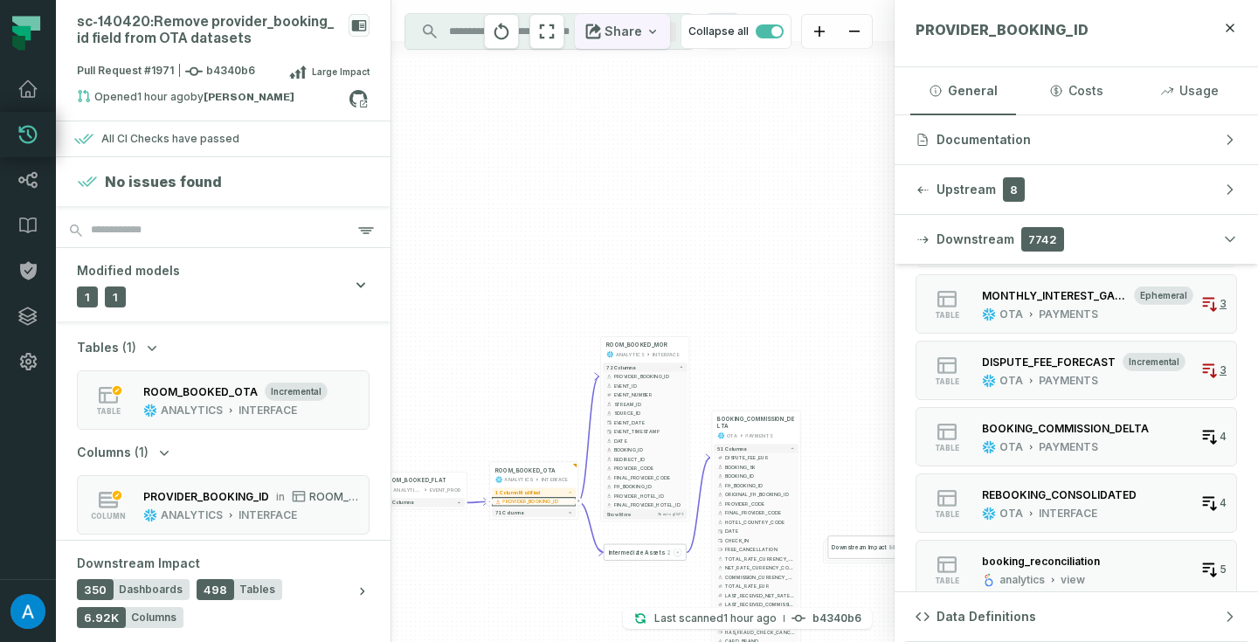
drag, startPoint x: 726, startPoint y: 307, endPoint x: 645, endPoint y: 29, distance: 289.5
click at [645, 29] on div "+ ROOM_BOOKED_FLAT ANALYTICS EVENT_PROD + 75 columns + ROOM_BOOKED_OTA ANALYTIC…" at bounding box center [642, 321] width 503 height 642
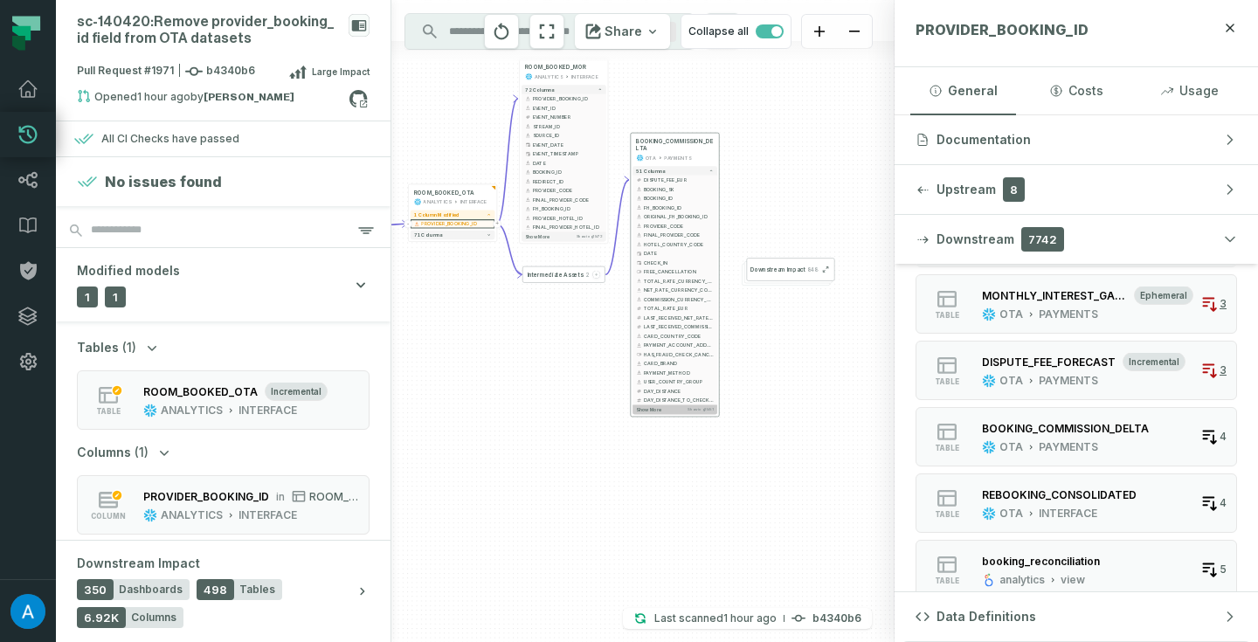
click at [663, 409] on button "Show more Showing 25 / 51" at bounding box center [675, 410] width 85 height 10
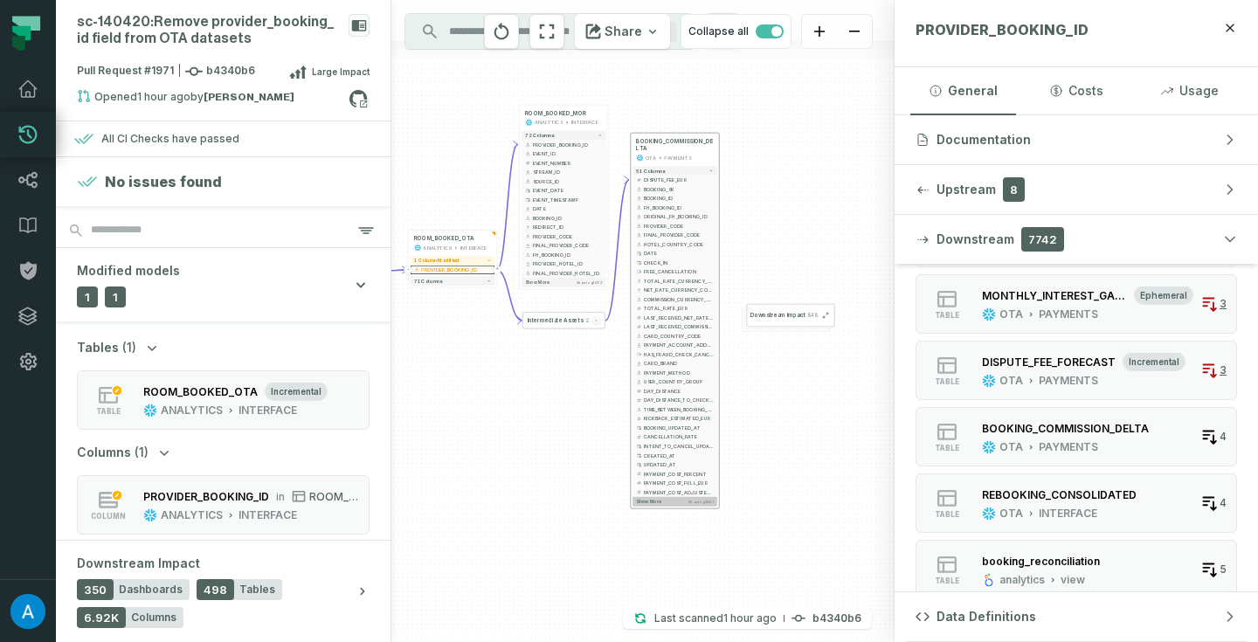
click at [659, 505] on button "Show more Showing 35 / 51" at bounding box center [675, 502] width 85 height 10
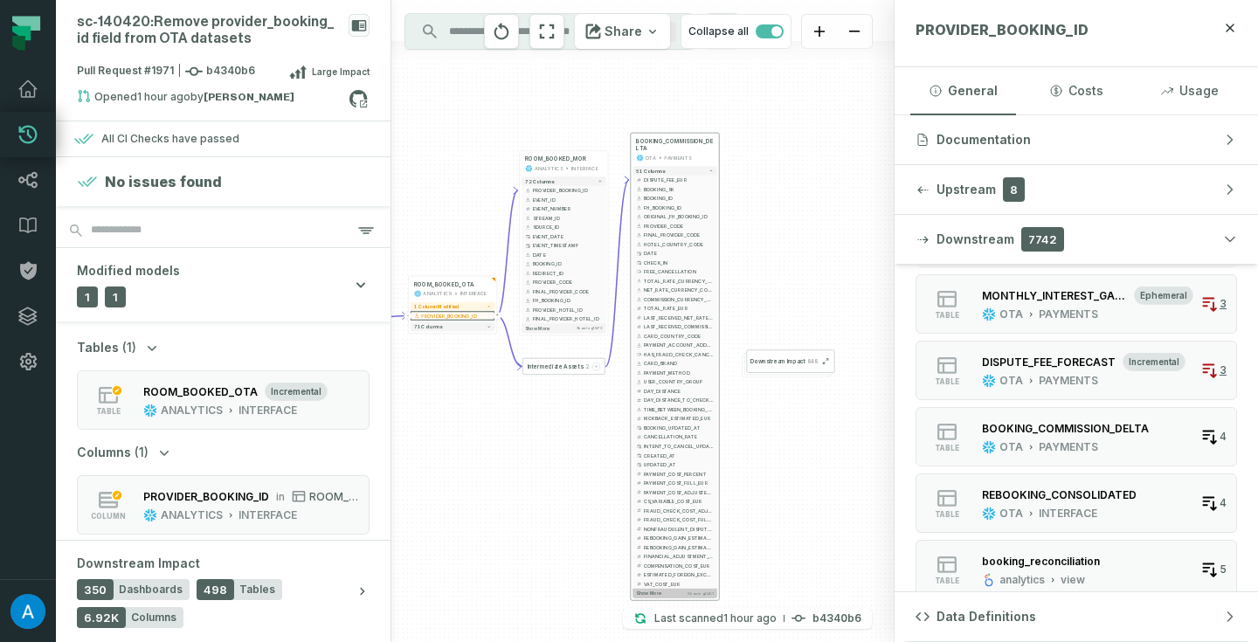
click at [662, 596] on button "Show more Showing 45 / 51" at bounding box center [675, 594] width 85 height 10
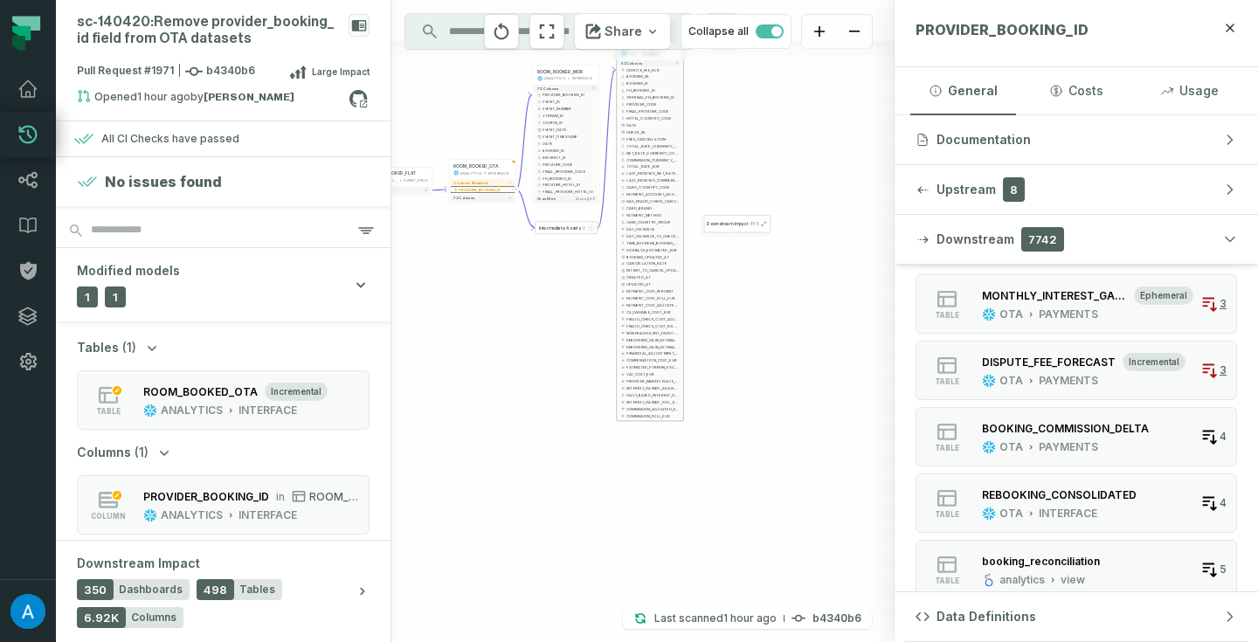
drag, startPoint x: 755, startPoint y: 542, endPoint x: 710, endPoint y: 343, distance: 204.2
click at [710, 343] on div "+ ROOM_BOOKED_FLAT ANALYTICS EVENT_PROD + 75 columns + ROOM_BOOKED_OTA ANALYTIC…" at bounding box center [642, 321] width 503 height 642
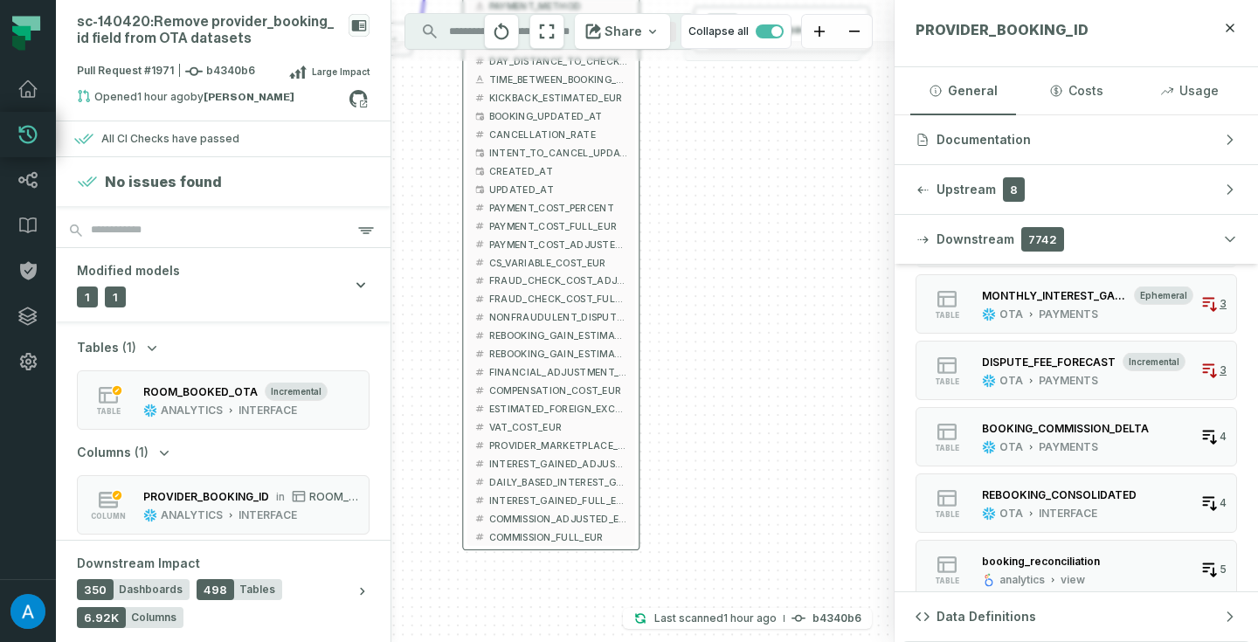
drag, startPoint x: 703, startPoint y: 312, endPoint x: 731, endPoint y: 495, distance: 184.8
click at [731, 495] on div "+ ROOM_BOOKED_FLAT ANALYTICS EVENT_PROD + 75 columns + ROOM_BOOKED_OTA ANALYTIC…" at bounding box center [642, 321] width 503 height 642
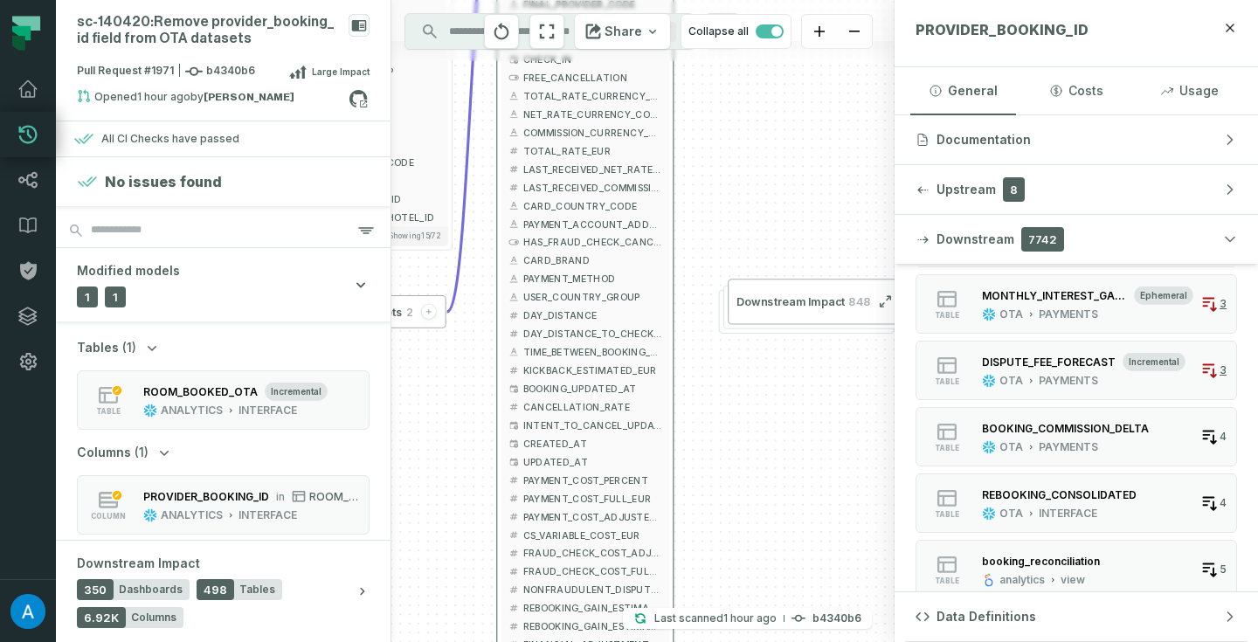
drag, startPoint x: 729, startPoint y: 398, endPoint x: 739, endPoint y: 549, distance: 150.7
click at [739, 549] on div "+ ROOM_BOOKED_FLAT ANALYTICS EVENT_PROD + 75 columns + ROOM_BOOKED_OTA ANALYTIC…" at bounding box center [642, 321] width 503 height 642
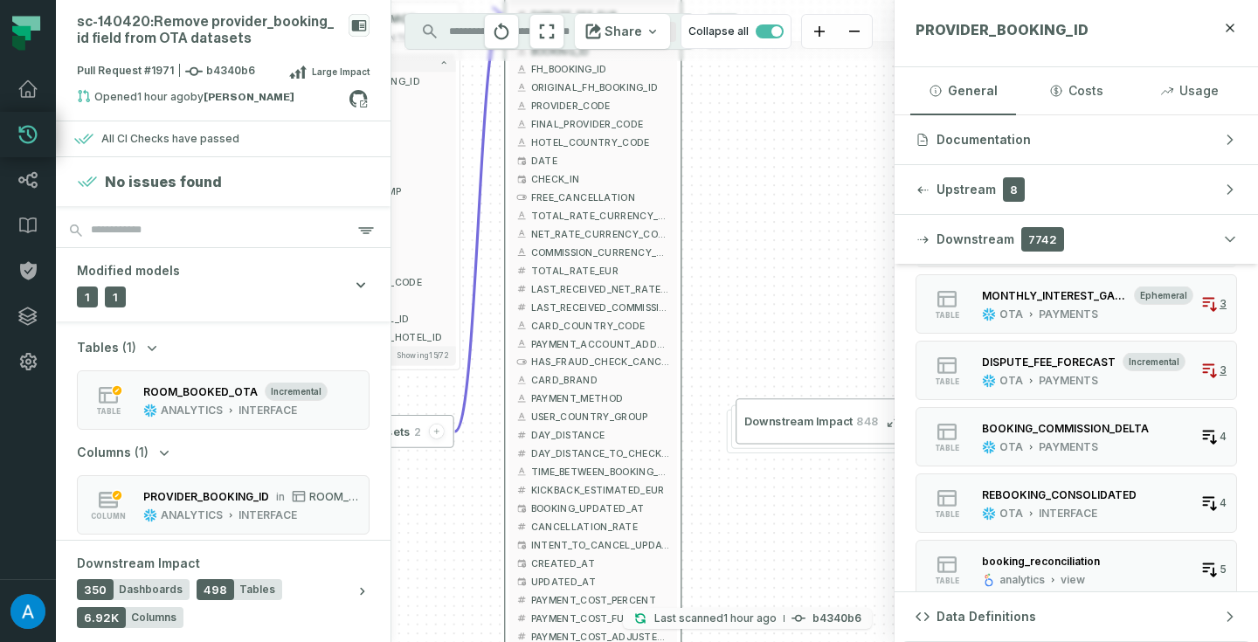
drag, startPoint x: 739, startPoint y: 549, endPoint x: 743, endPoint y: 616, distance: 67.4
click at [743, 616] on div "+ ROOM_BOOKED_FLAT ANALYTICS EVENT_PROD + 75 columns + ROOM_BOOKED_OTA ANALYTIC…" at bounding box center [642, 321] width 503 height 642
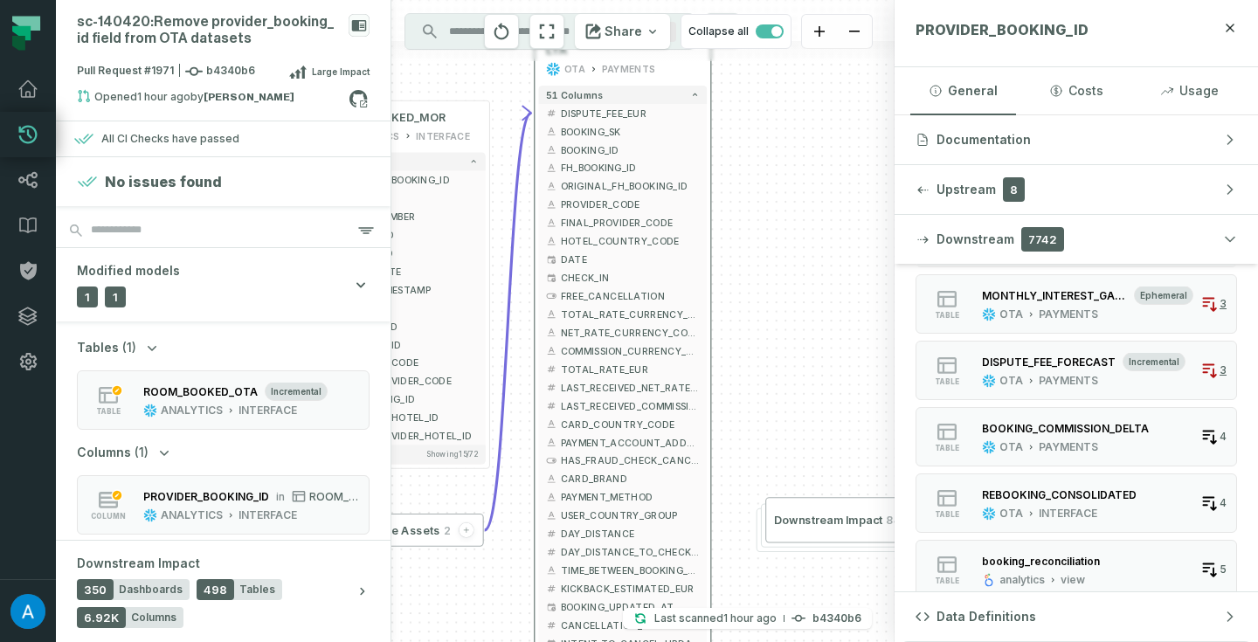
drag, startPoint x: 702, startPoint y: 298, endPoint x: 733, endPoint y: 367, distance: 75.9
click at [733, 369] on div "+ ROOM_BOOKED_FLAT ANALYTICS EVENT_PROD + 75 columns + ROOM_BOOKED_OTA ANALYTIC…" at bounding box center [642, 321] width 503 height 642
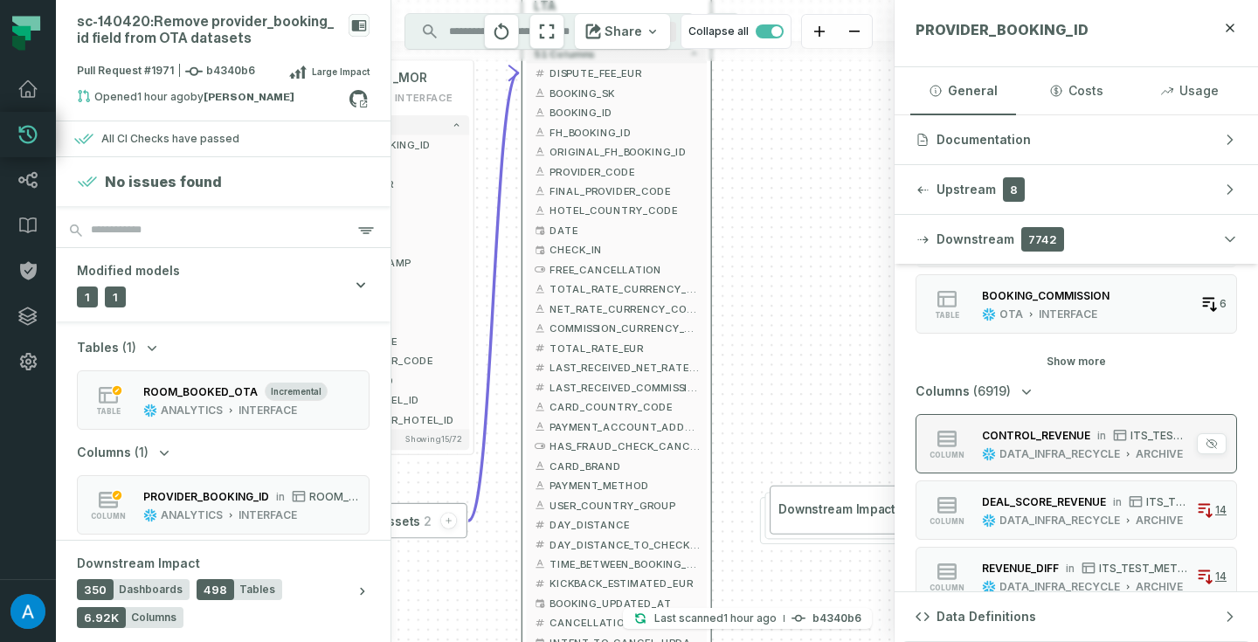
scroll to position [2075, 0]
click at [1059, 448] on div "DATA_INFRA_RECYCLE" at bounding box center [1060, 453] width 121 height 14
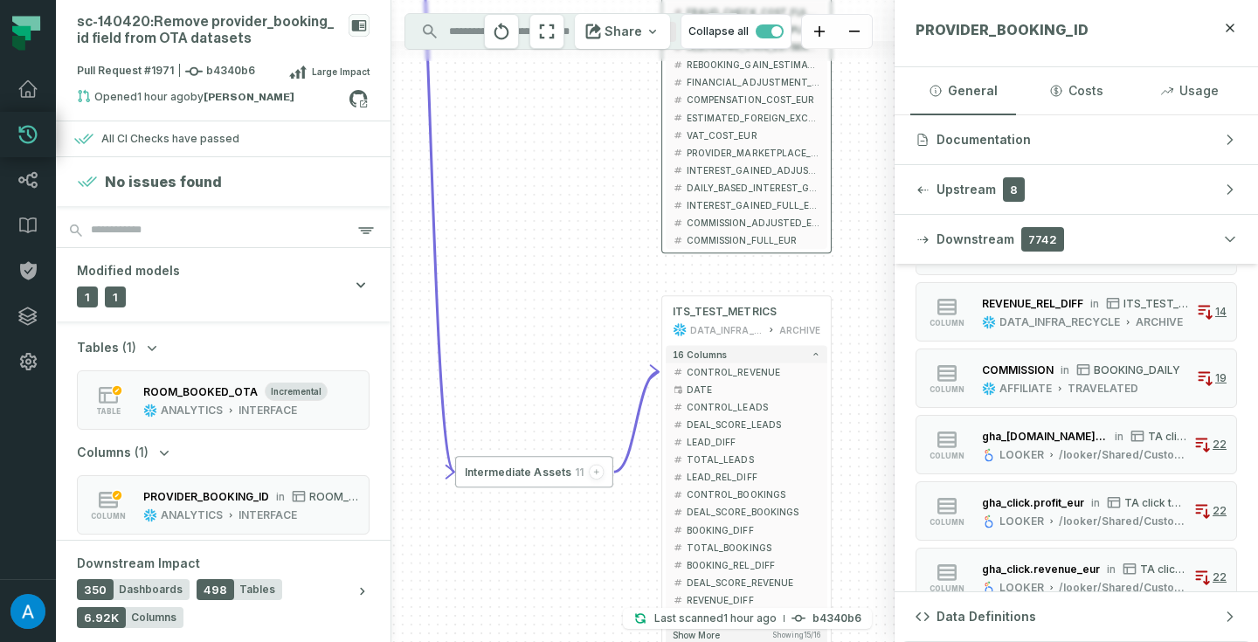
scroll to position [2486, 0]
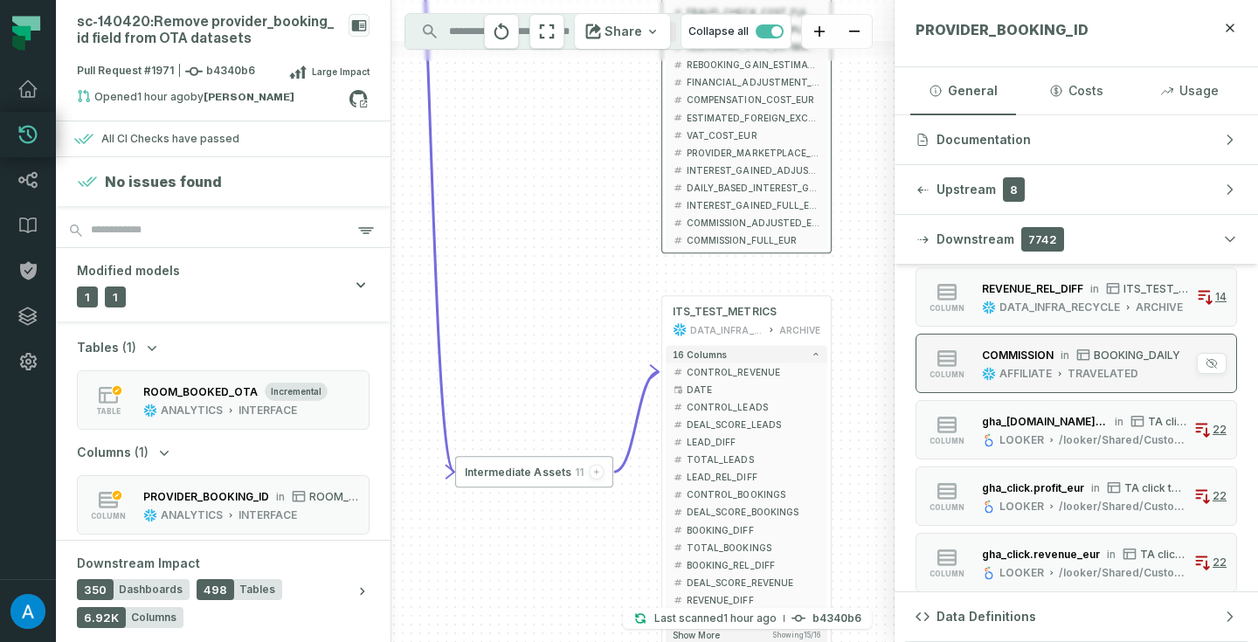
click at [1047, 343] on button "column COMMISSION in BOOKING_DAILY AFFILIATE TRAVELATED 19" at bounding box center [1077, 363] width 322 height 59
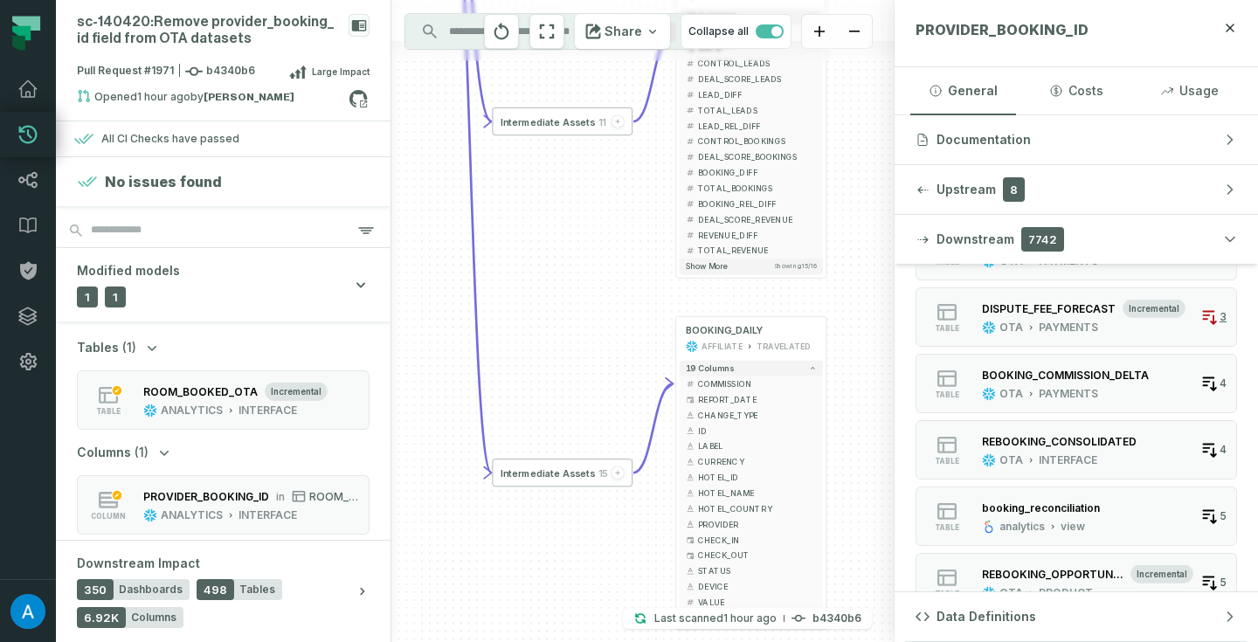
scroll to position [1593, 0]
